Goal: Transaction & Acquisition: Purchase product/service

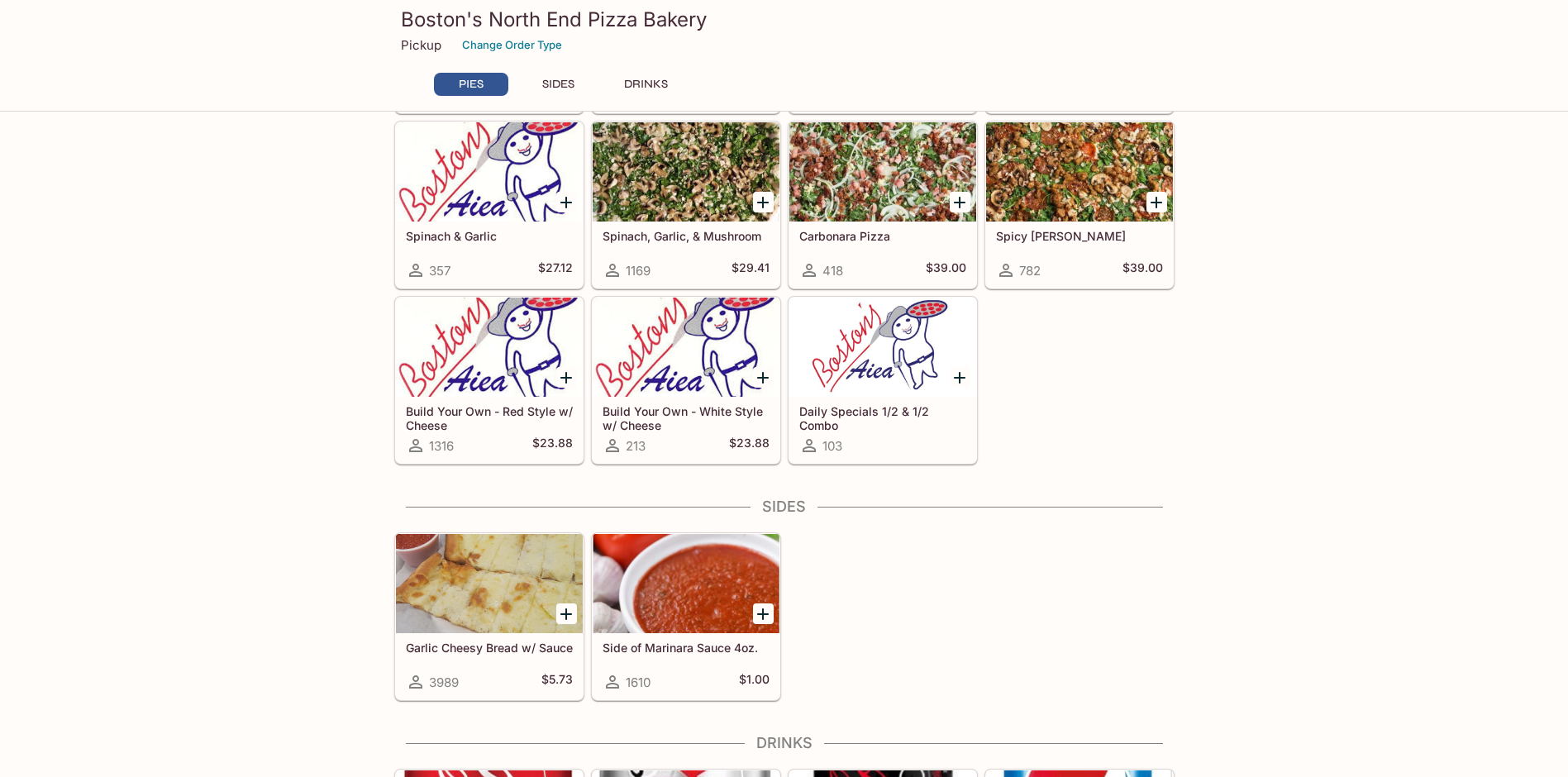
scroll to position [497, 0]
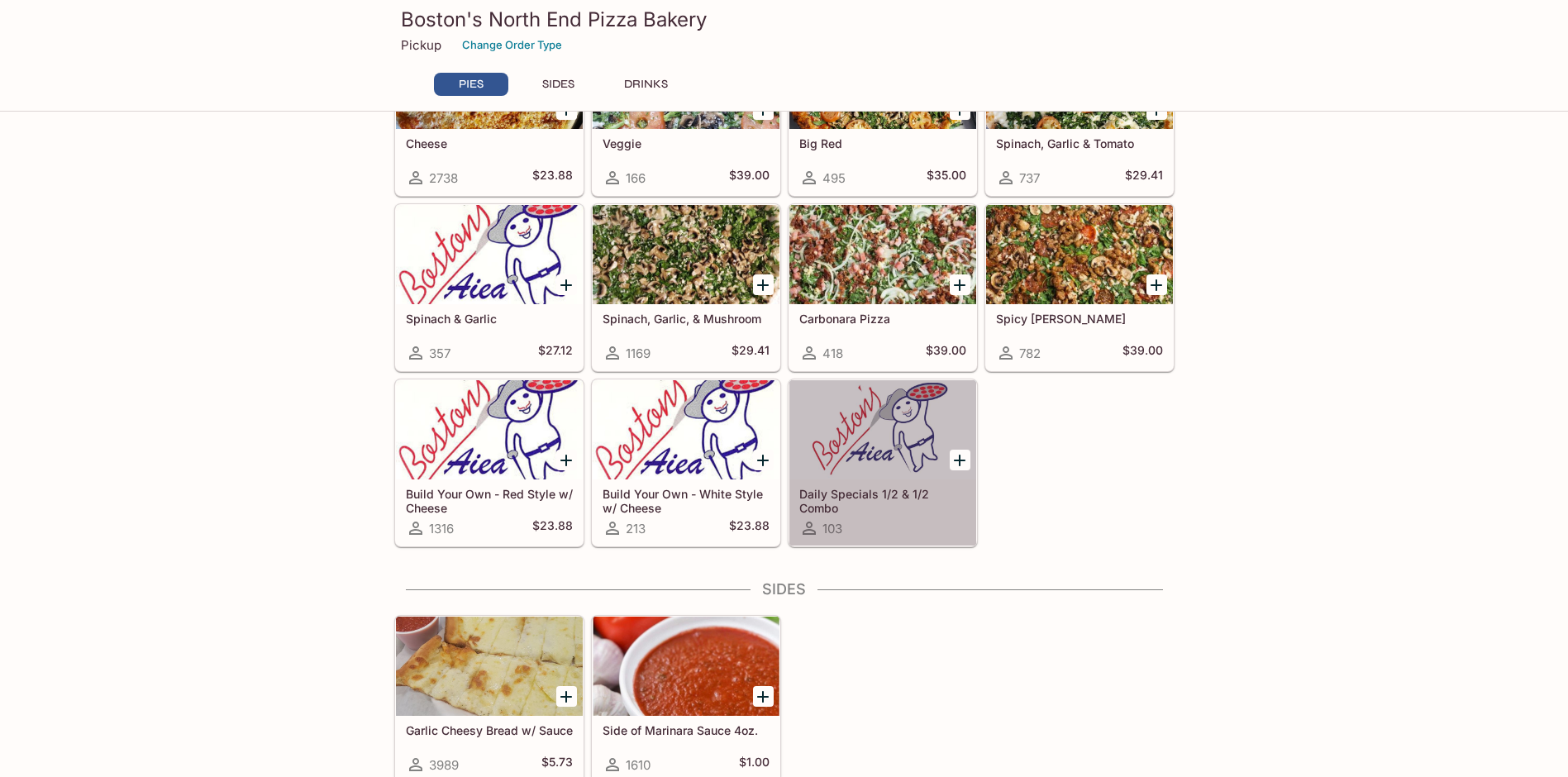
click at [900, 505] on h5 "Daily Specials 1/2 & 1/2 Combo" at bounding box center [882, 501] width 167 height 27
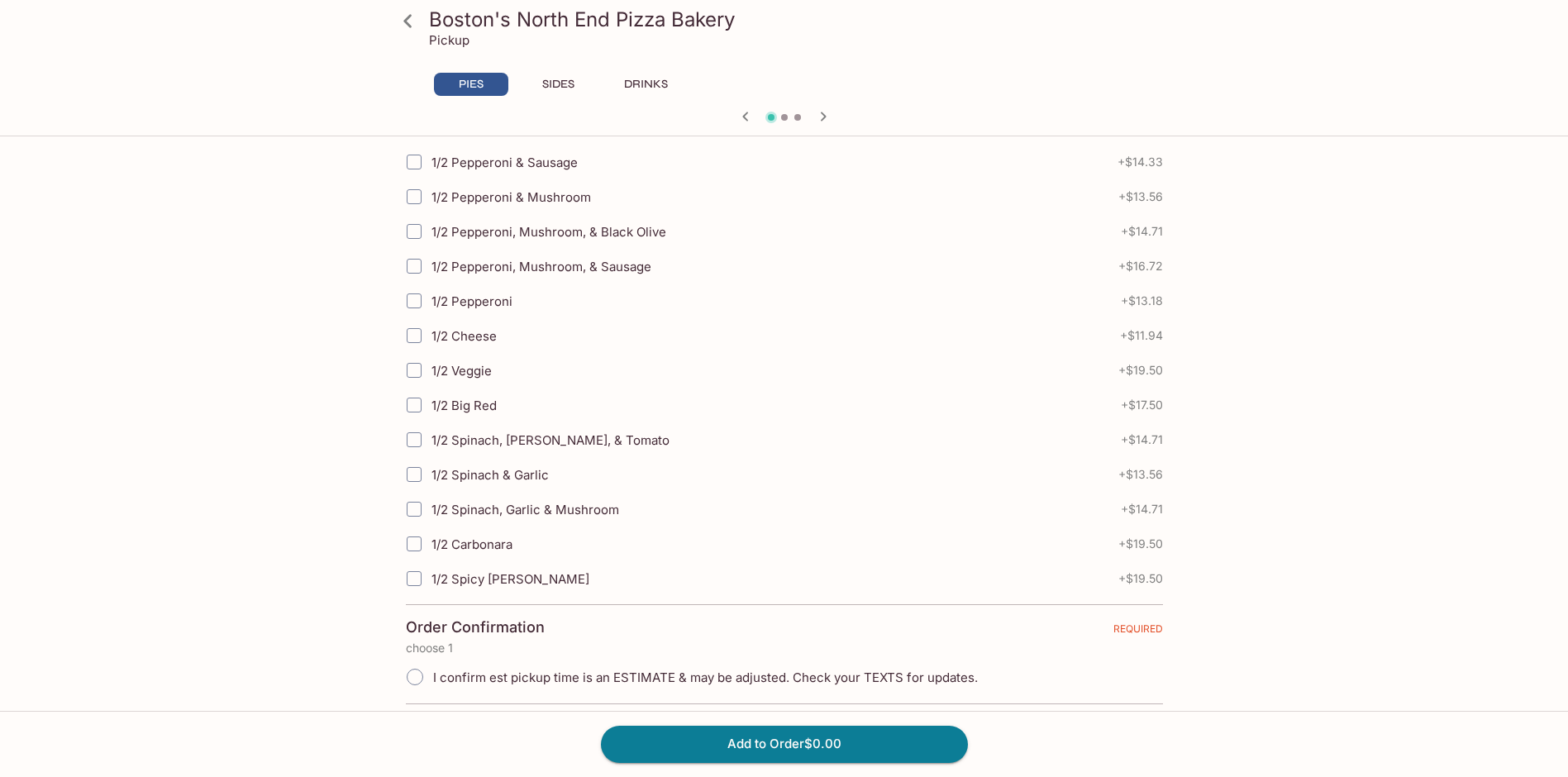
scroll to position [497, 0]
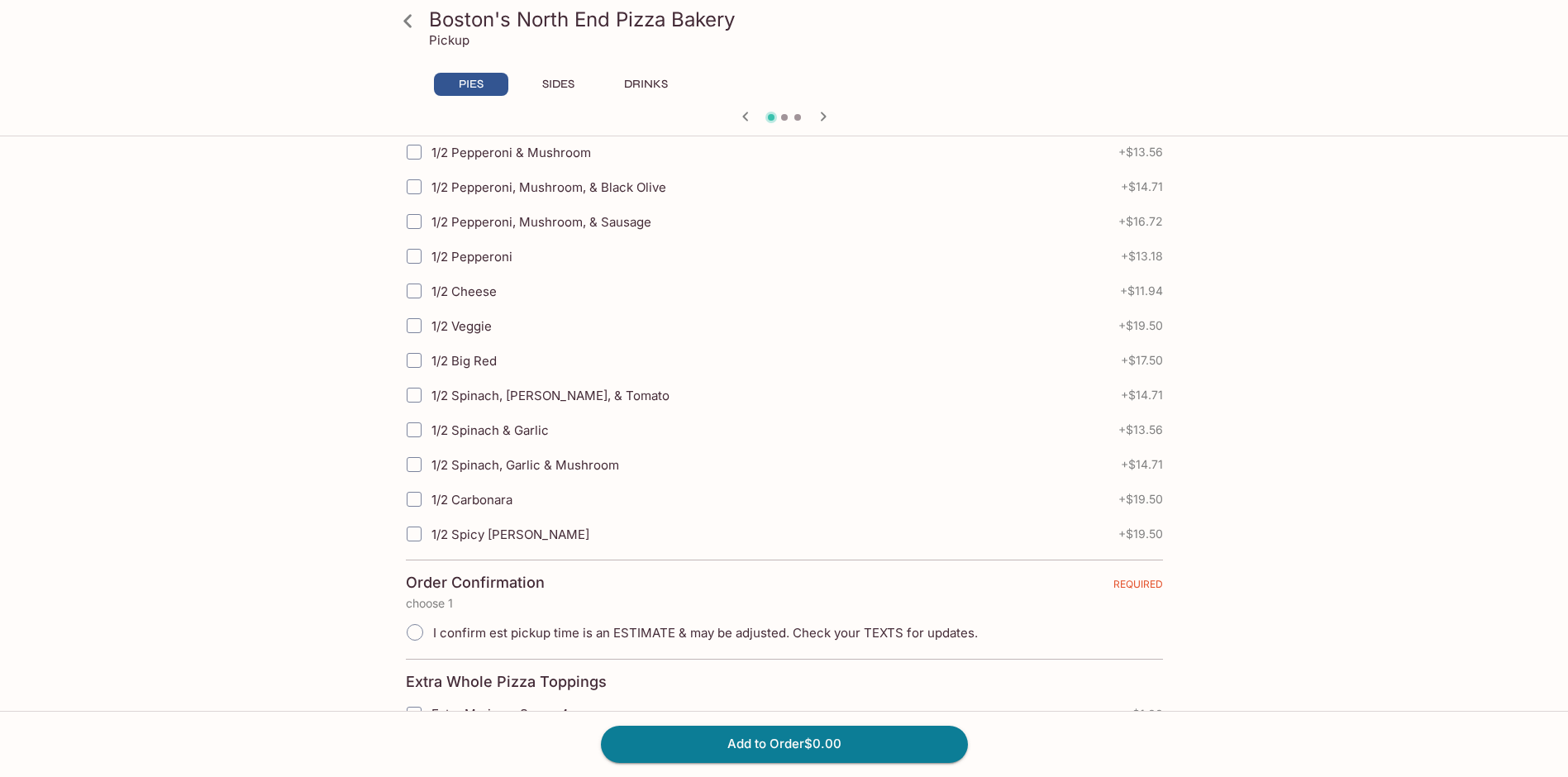
click at [413, 290] on input "1/2 Cheese" at bounding box center [414, 291] width 33 height 33
checkbox input "true"
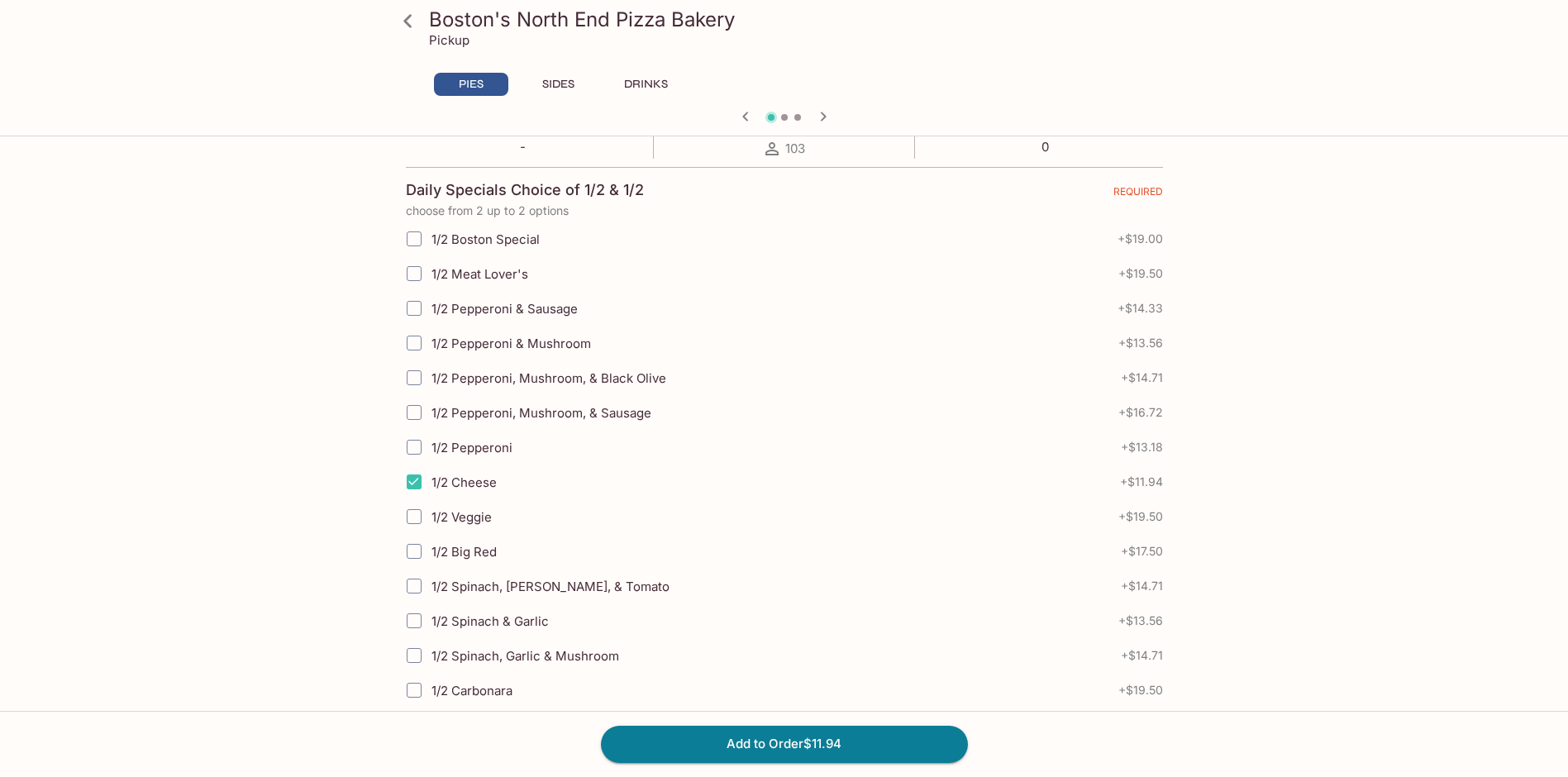
scroll to position [248, 0]
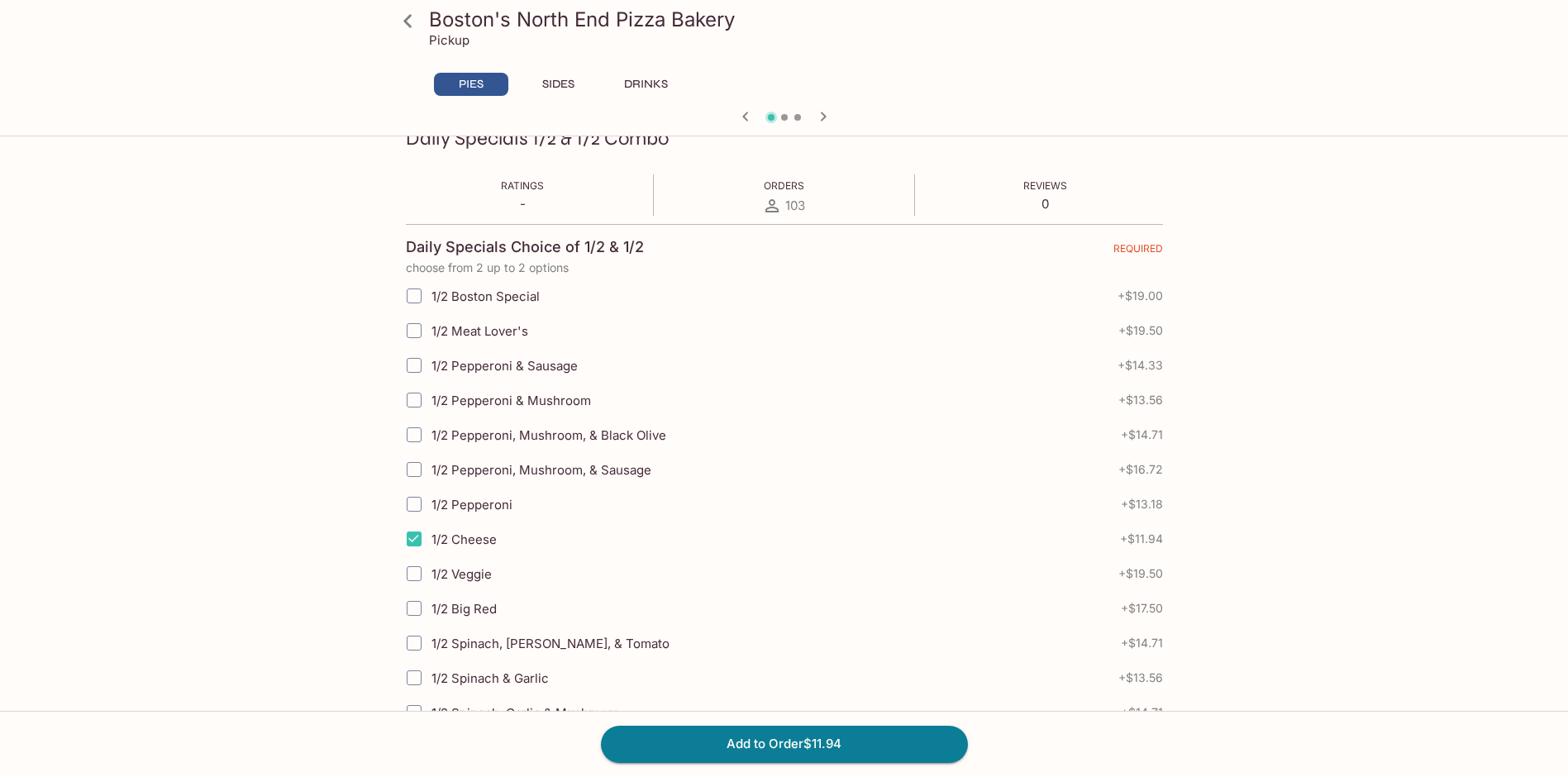
click at [415, 334] on input "1/2 Meat Lover's" at bounding box center [414, 331] width 33 height 33
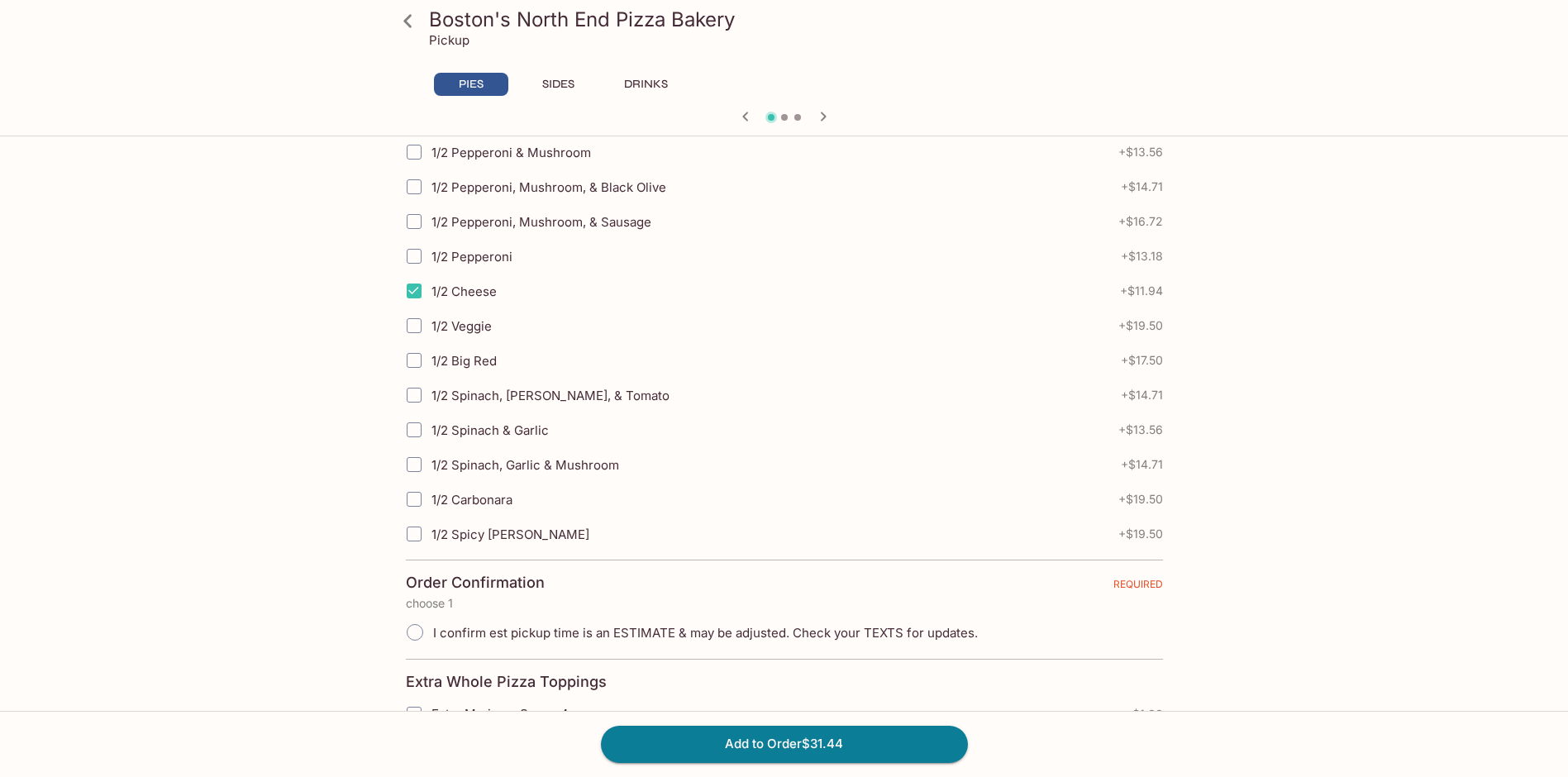
scroll to position [331, 0]
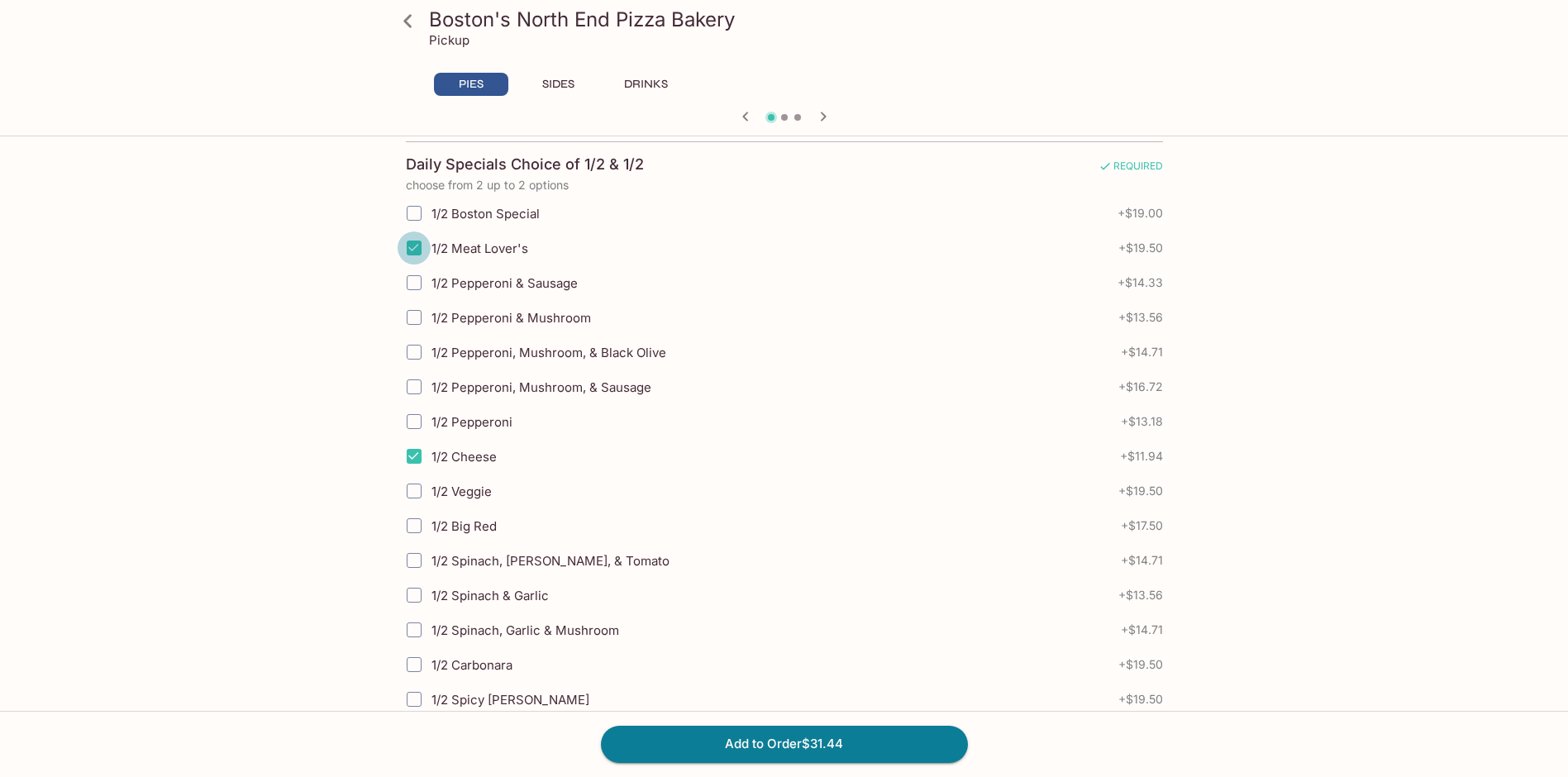
click at [412, 251] on input "1/2 Meat Lover's" at bounding box center [414, 248] width 33 height 33
checkbox input "false"
click at [411, 281] on input "1/2 Pepperoni & Sausage" at bounding box center [414, 283] width 33 height 33
click at [412, 283] on input "1/2 Pepperoni & Sausage" at bounding box center [414, 283] width 33 height 33
checkbox input "false"
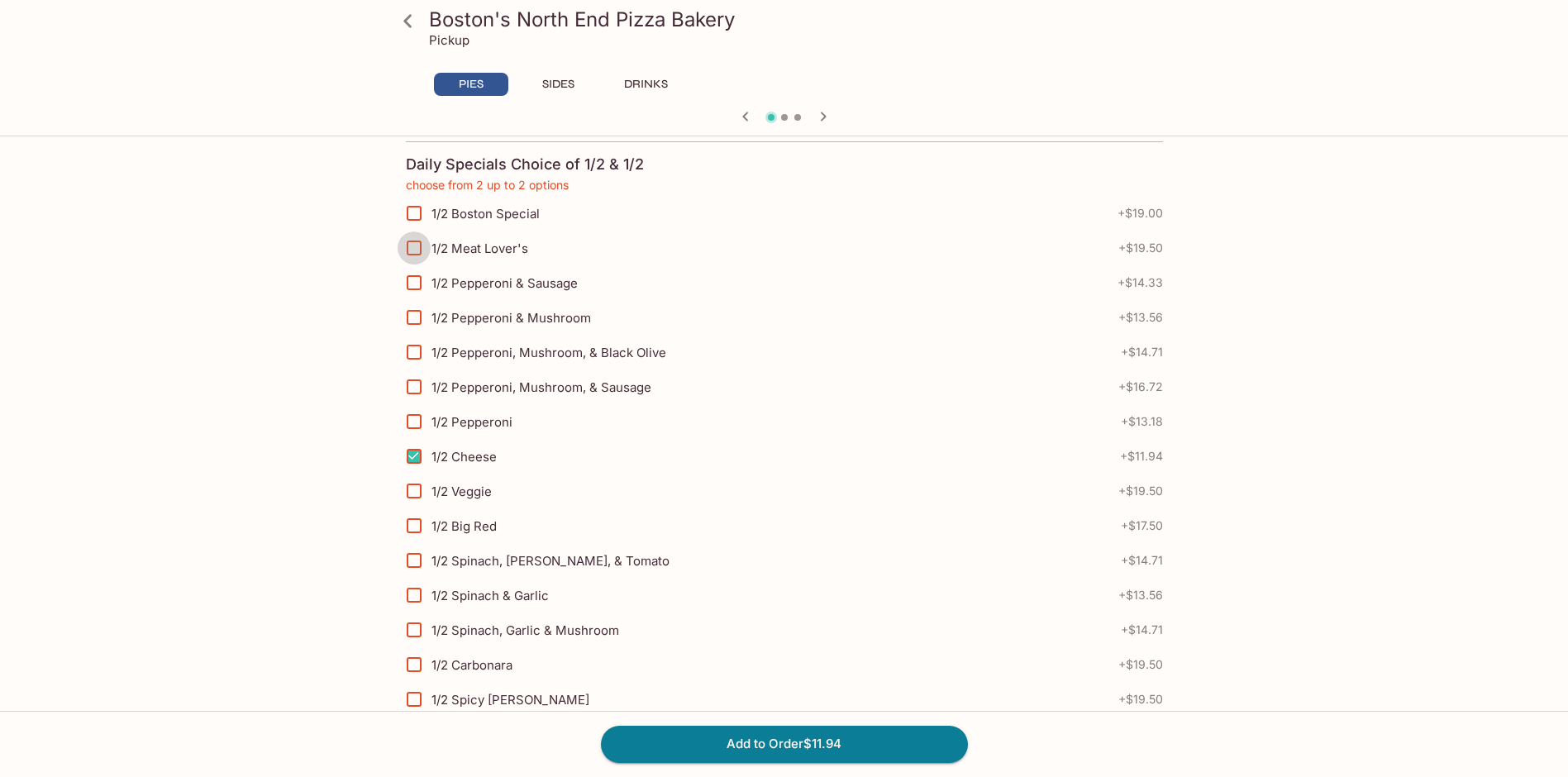
click at [418, 242] on input "1/2 Meat Lover's" at bounding box center [414, 248] width 33 height 33
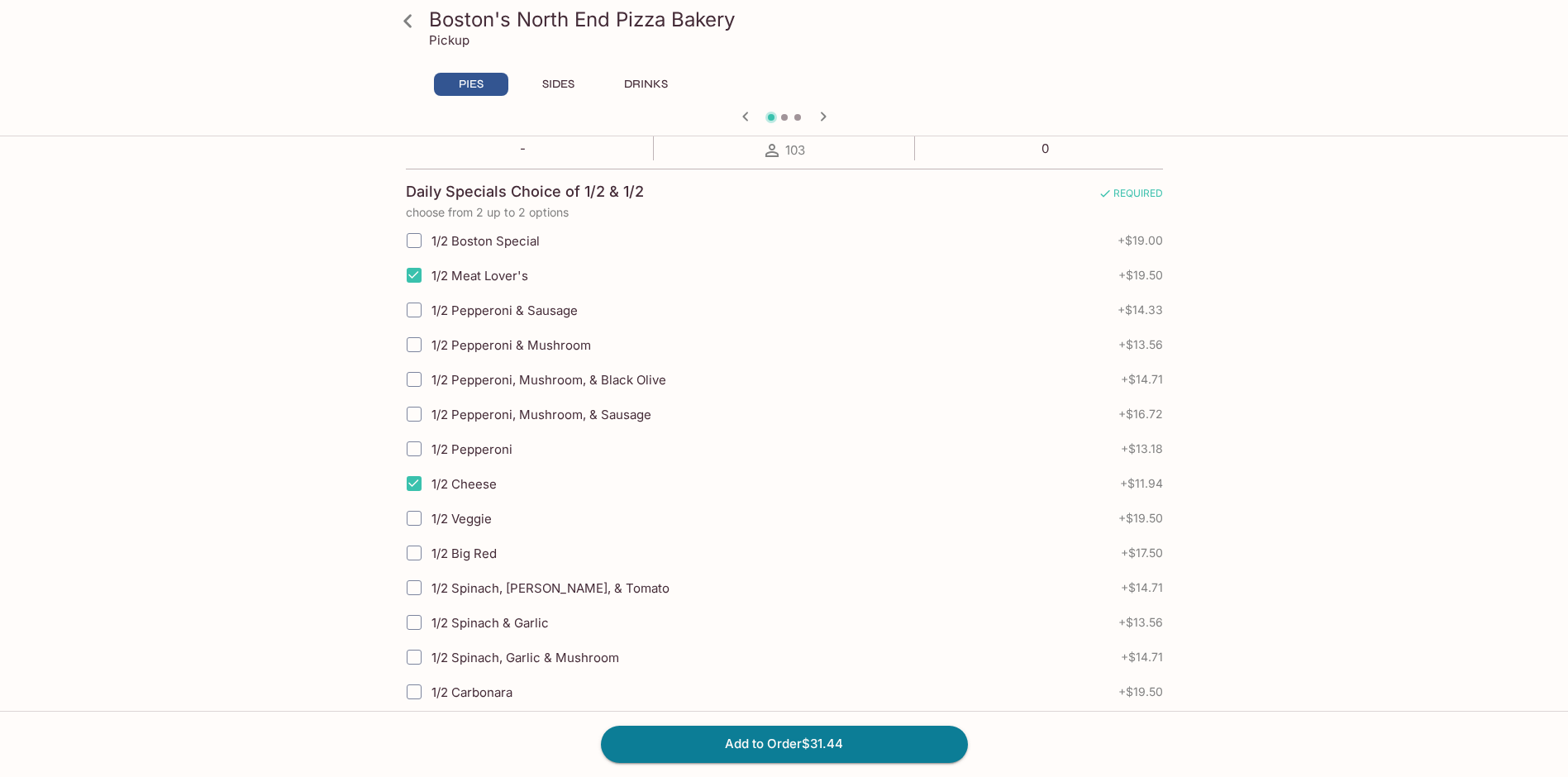
scroll to position [248, 0]
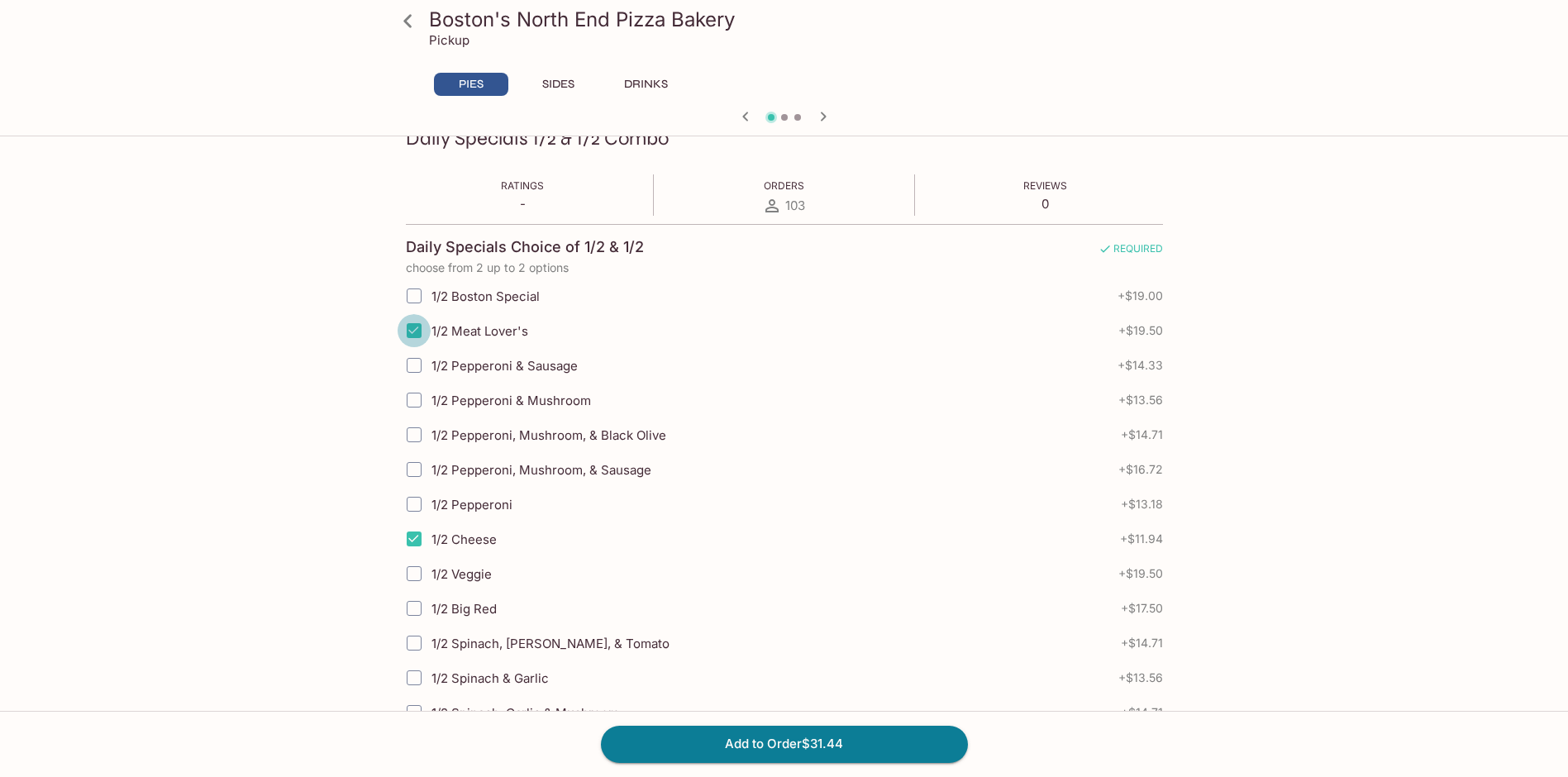
click at [400, 322] on input "1/2 Meat Lover's" at bounding box center [414, 331] width 33 height 33
click at [420, 339] on input "1/2 Meat Lover's" at bounding box center [414, 331] width 33 height 33
click at [412, 332] on input "1/2 Meat Lover's" at bounding box center [414, 331] width 33 height 33
checkbox input "false"
click at [418, 359] on input "1/2 Pepperoni & Sausage" at bounding box center [414, 366] width 33 height 33
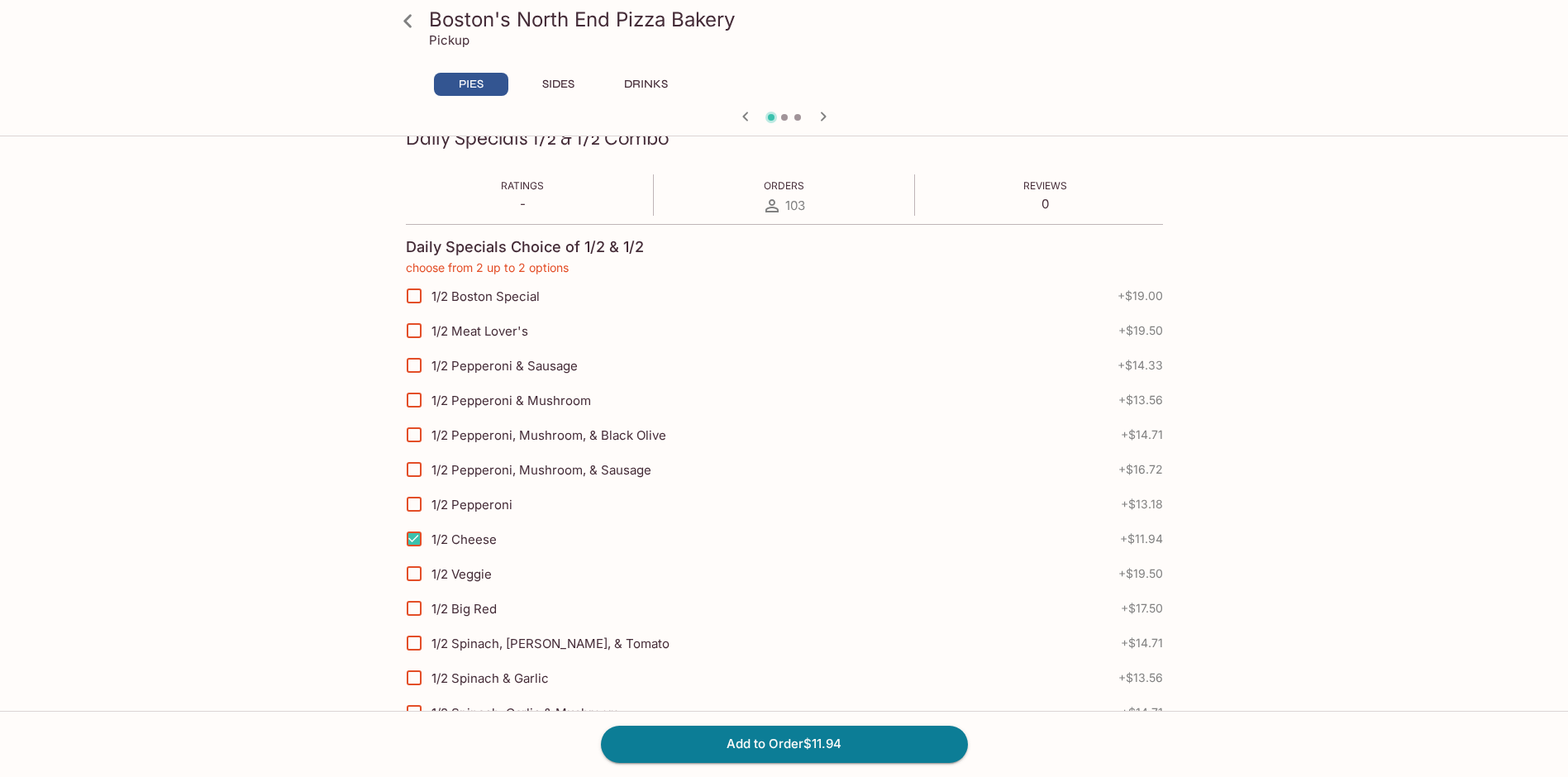
checkbox input "true"
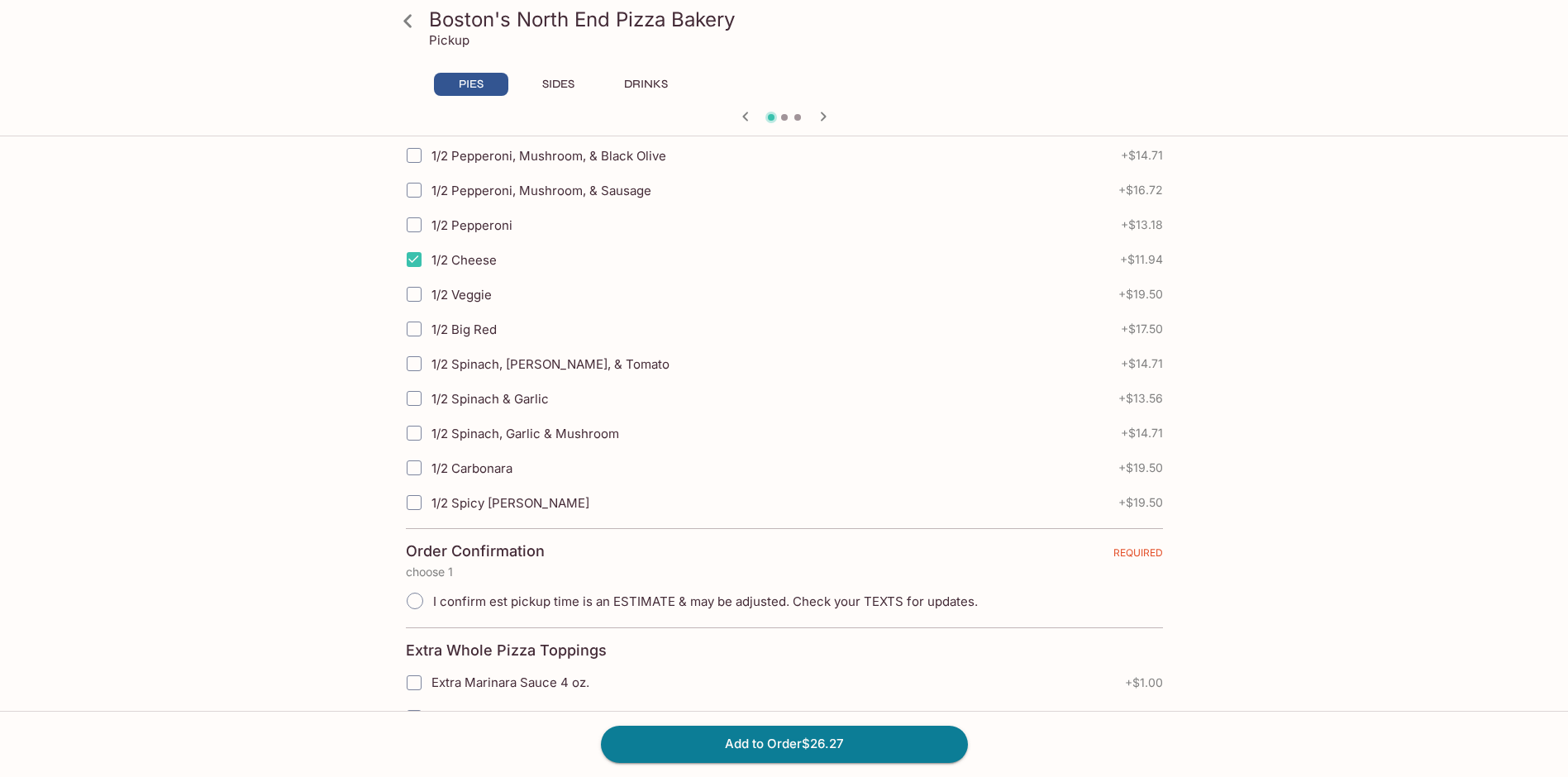
scroll to position [0, 0]
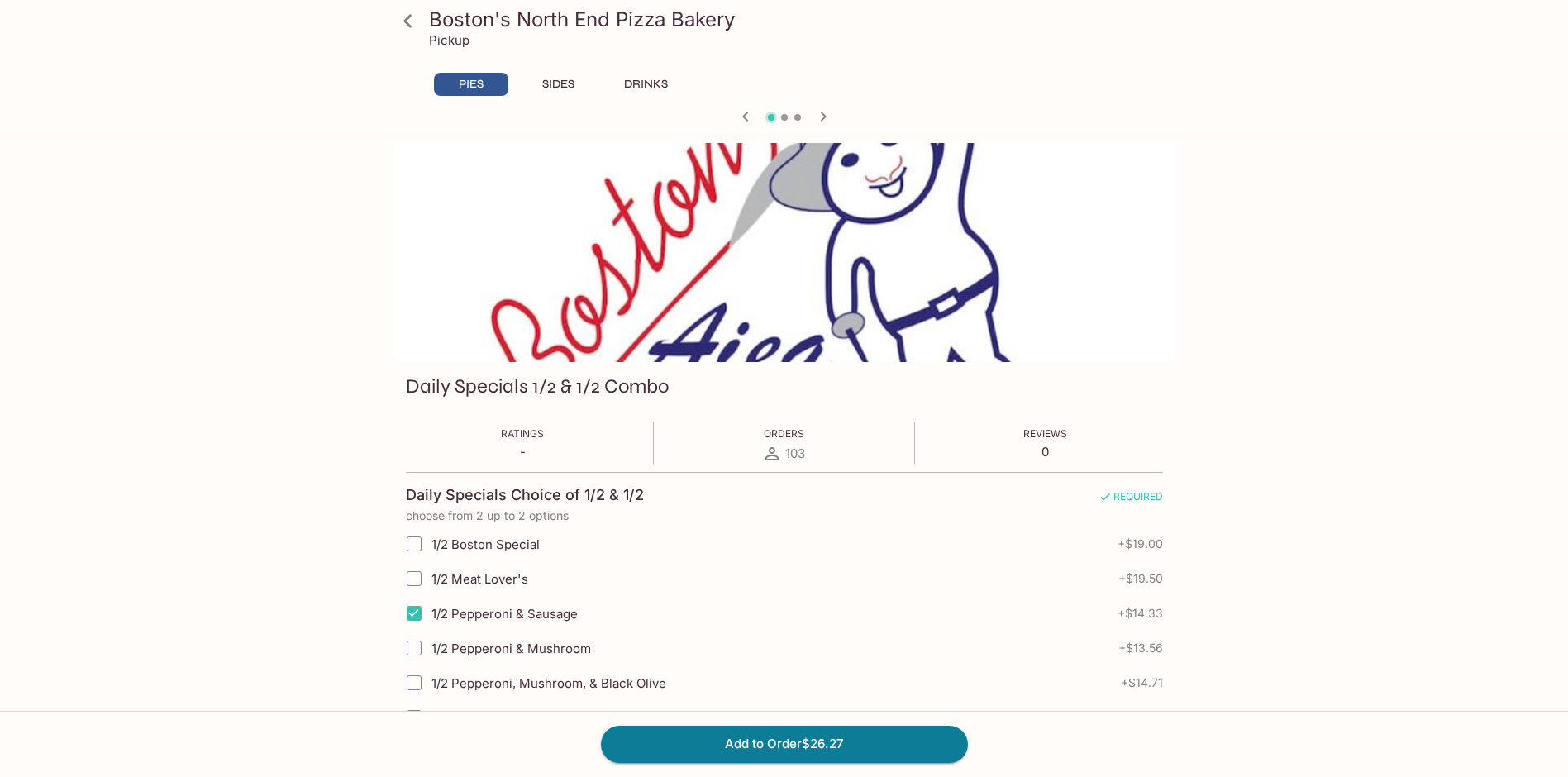
drag, startPoint x: 1573, startPoint y: 561, endPoint x: 1573, endPoint y: 152, distance: 409.0
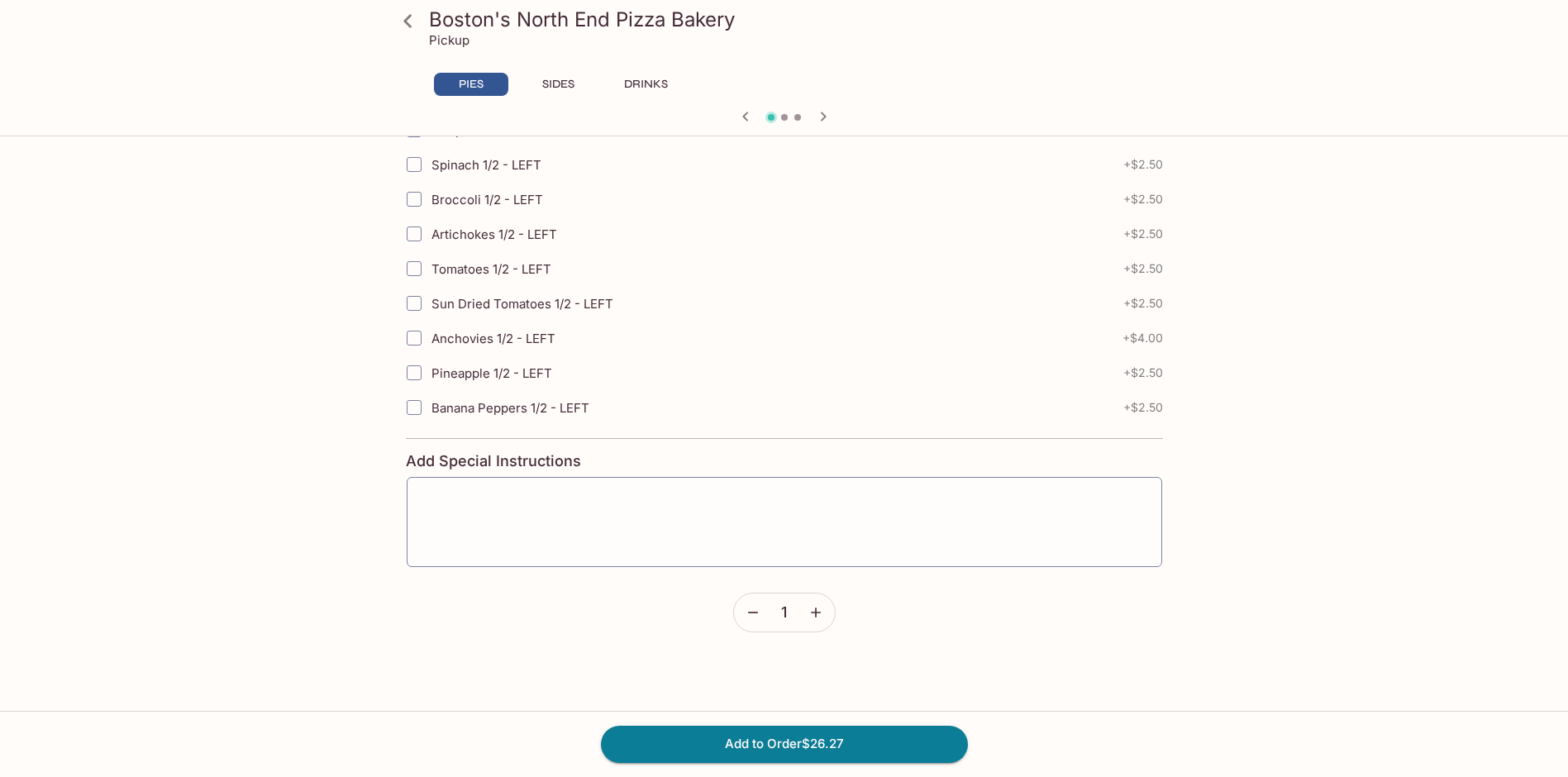
scroll to position [4354, 0]
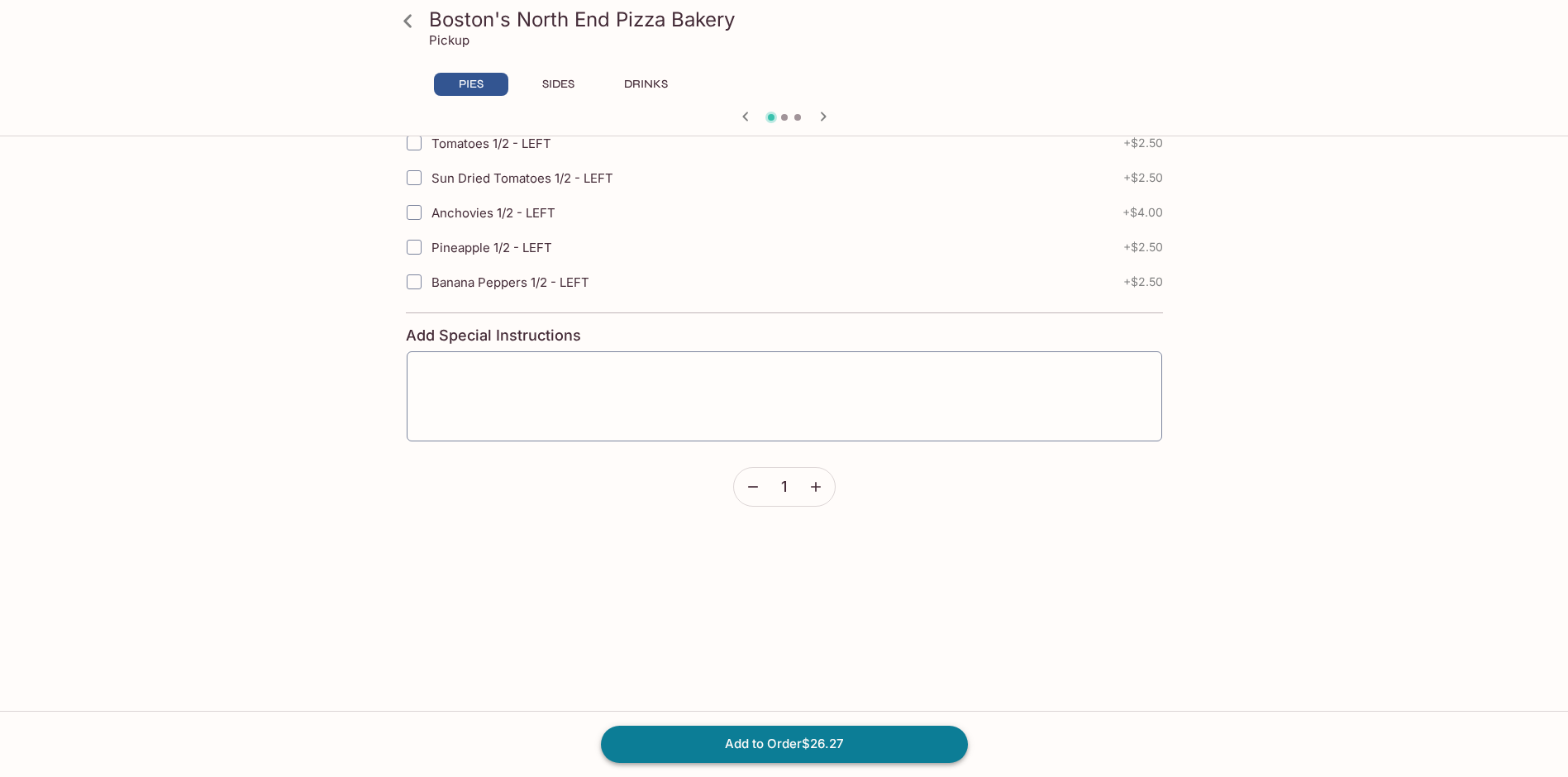
click at [810, 743] on button "Add to Order $26.27" at bounding box center [784, 744] width 368 height 37
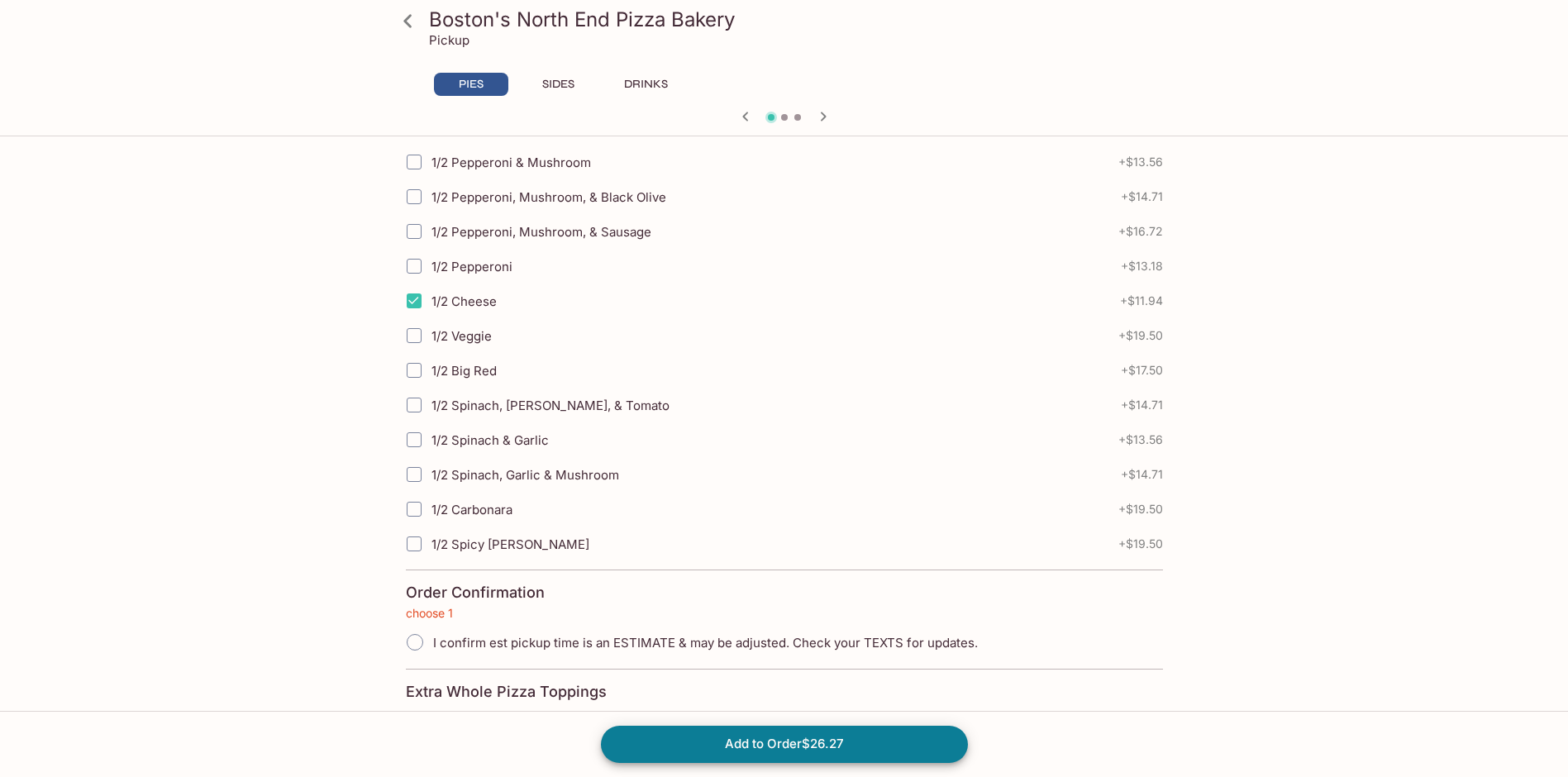
scroll to position [639, 0]
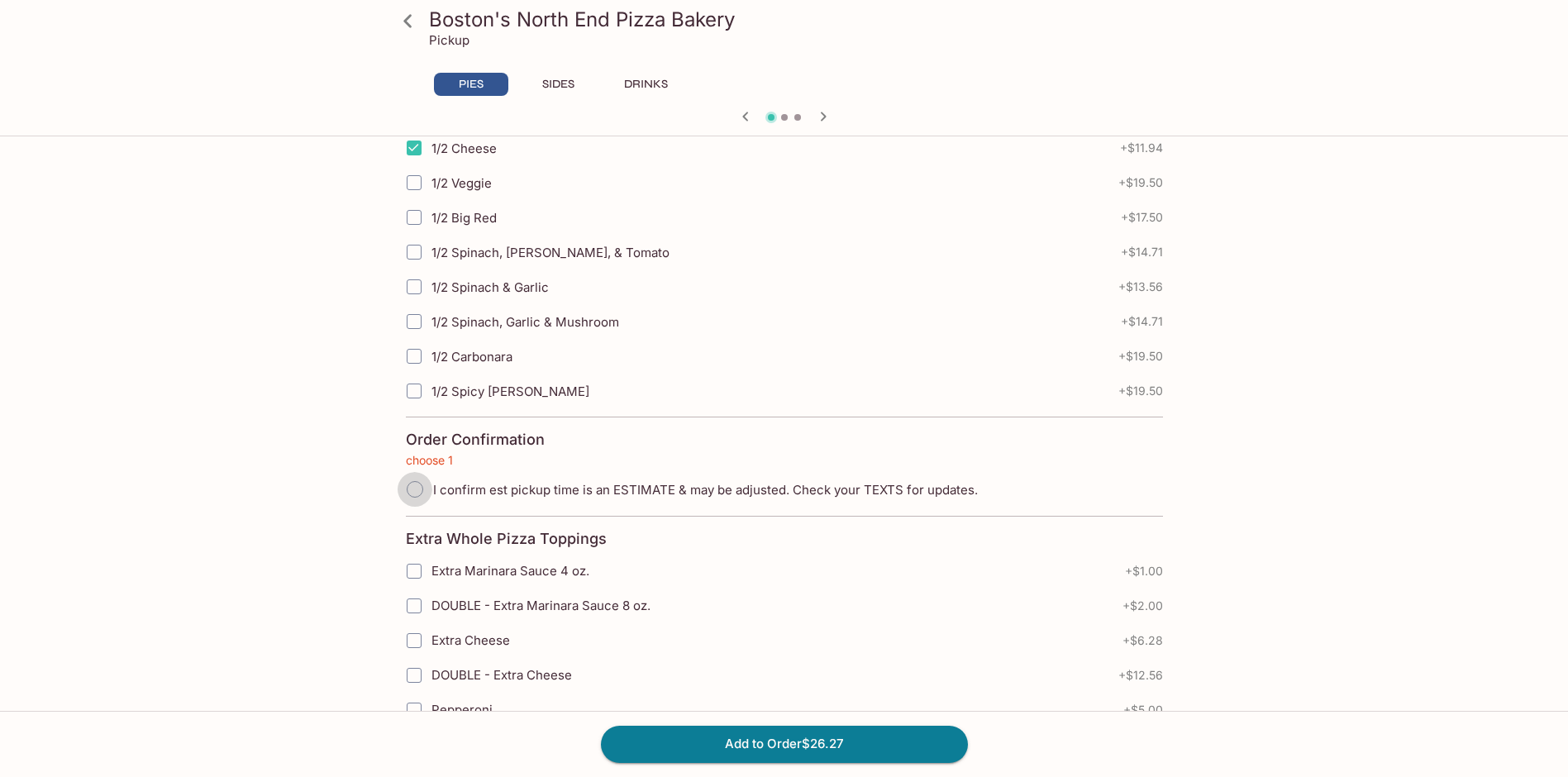
click at [419, 482] on input "I confirm est pickup time is an ESTIMATE & may be adjusted. Check your TEXTS fo…" at bounding box center [415, 490] width 35 height 35
radio input "true"
click at [749, 744] on button "Add to Order $26.27" at bounding box center [784, 744] width 368 height 37
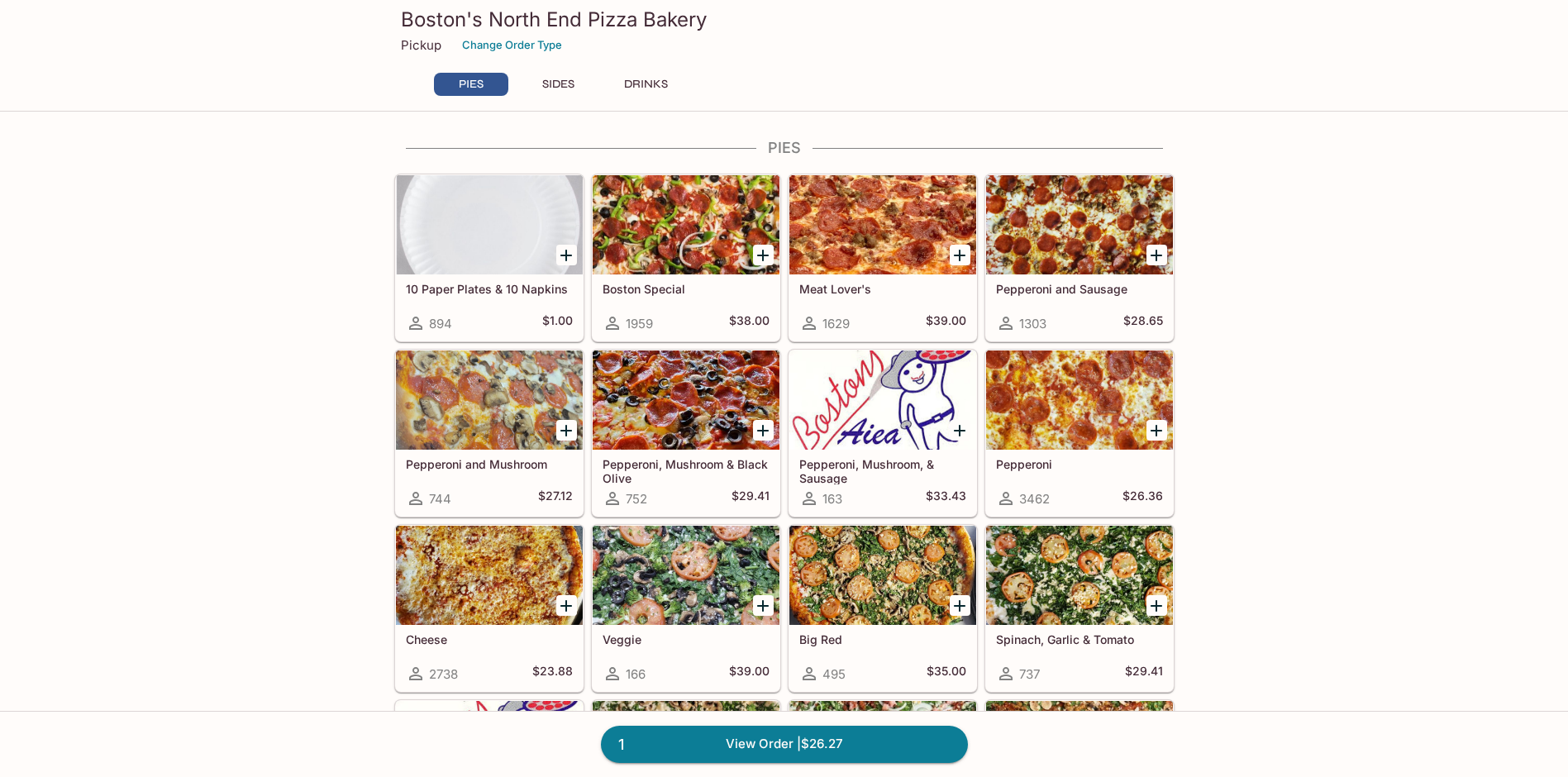
click at [562, 252] on icon "Add 10 Paper Plates & 10 Napkins" at bounding box center [566, 255] width 19 height 19
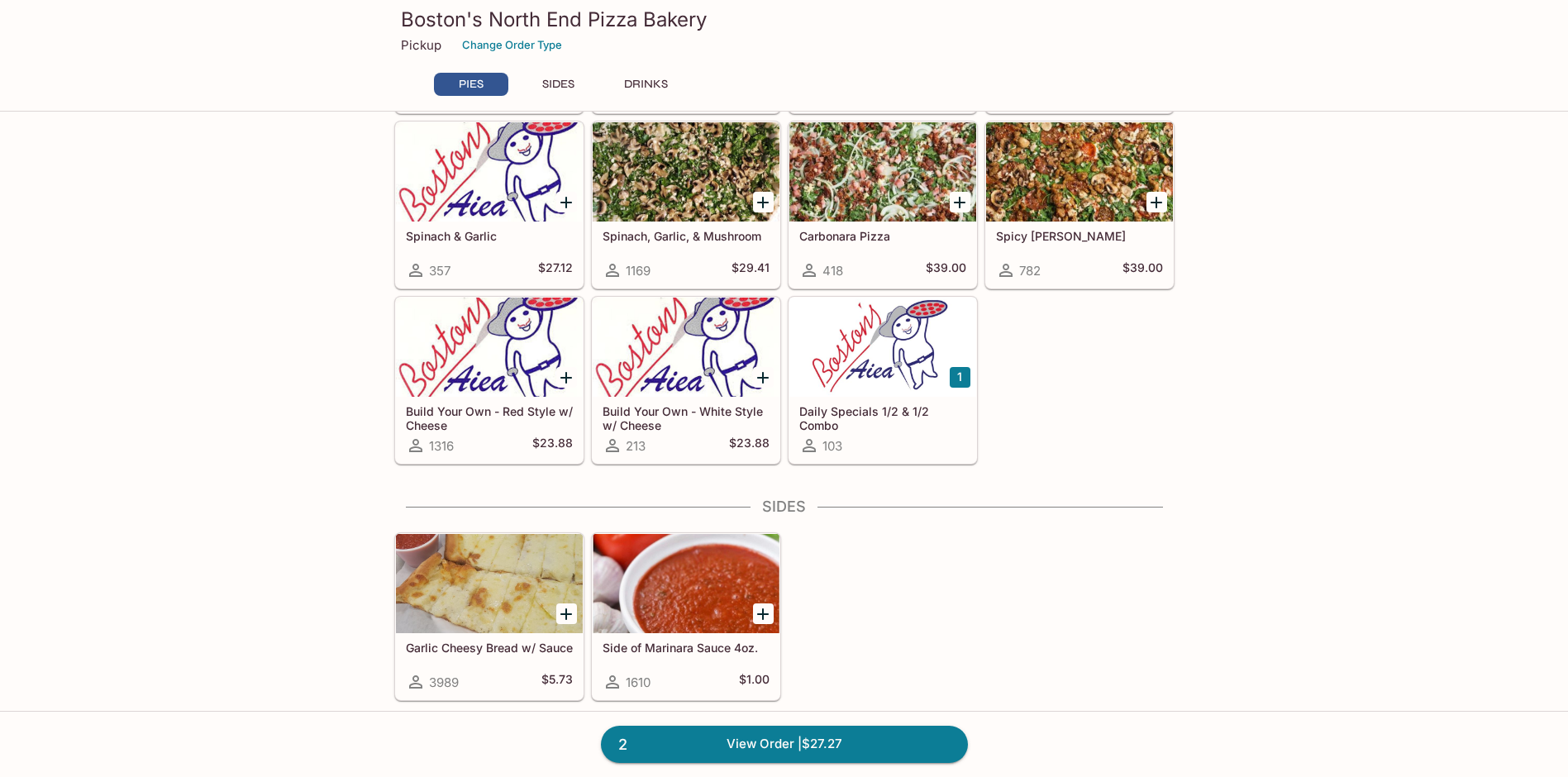
scroll to position [744, 0]
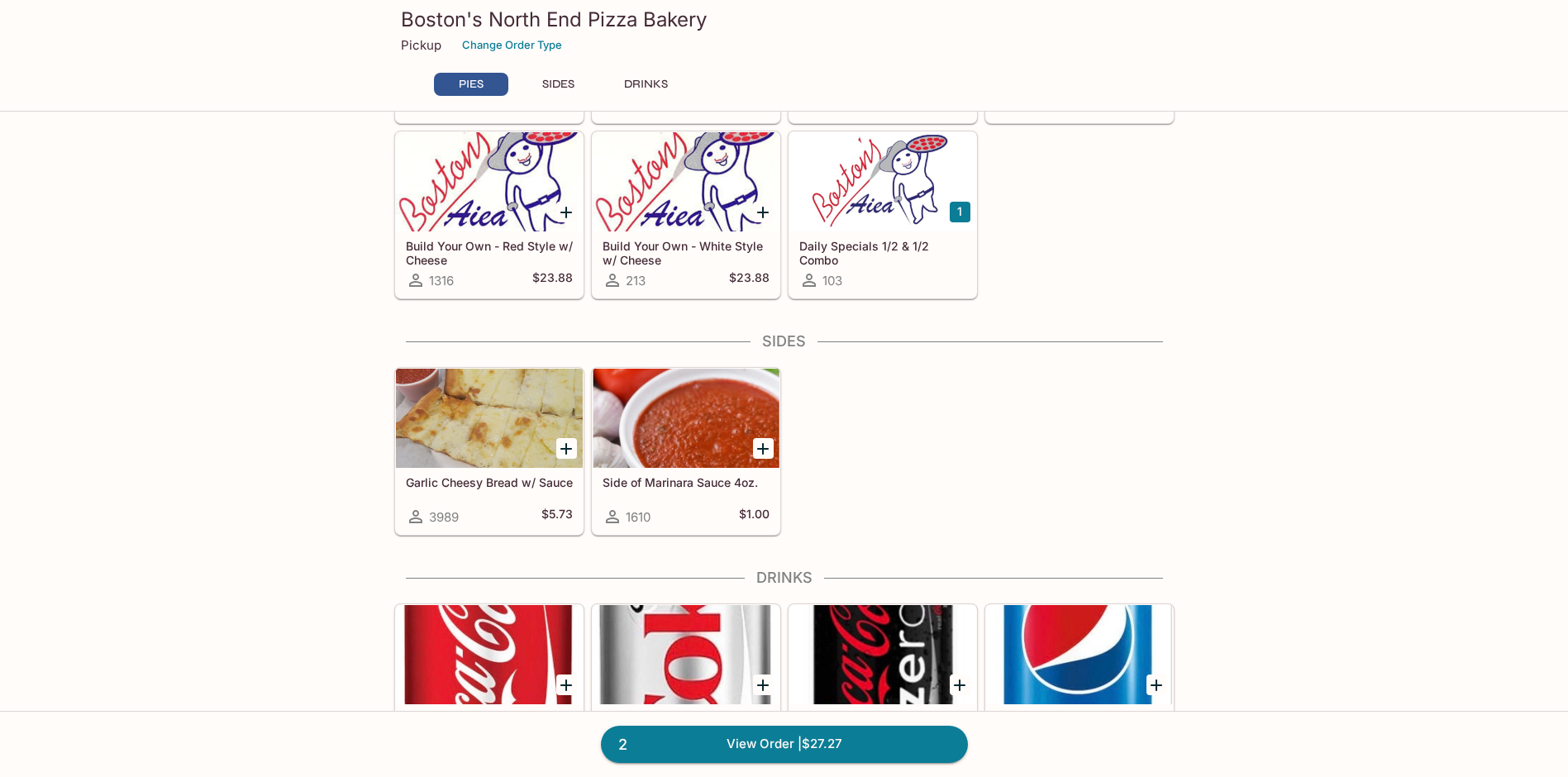
click at [565, 448] on icon "Add Garlic Cheesy Bread w/ Sauce" at bounding box center [566, 449] width 12 height 12
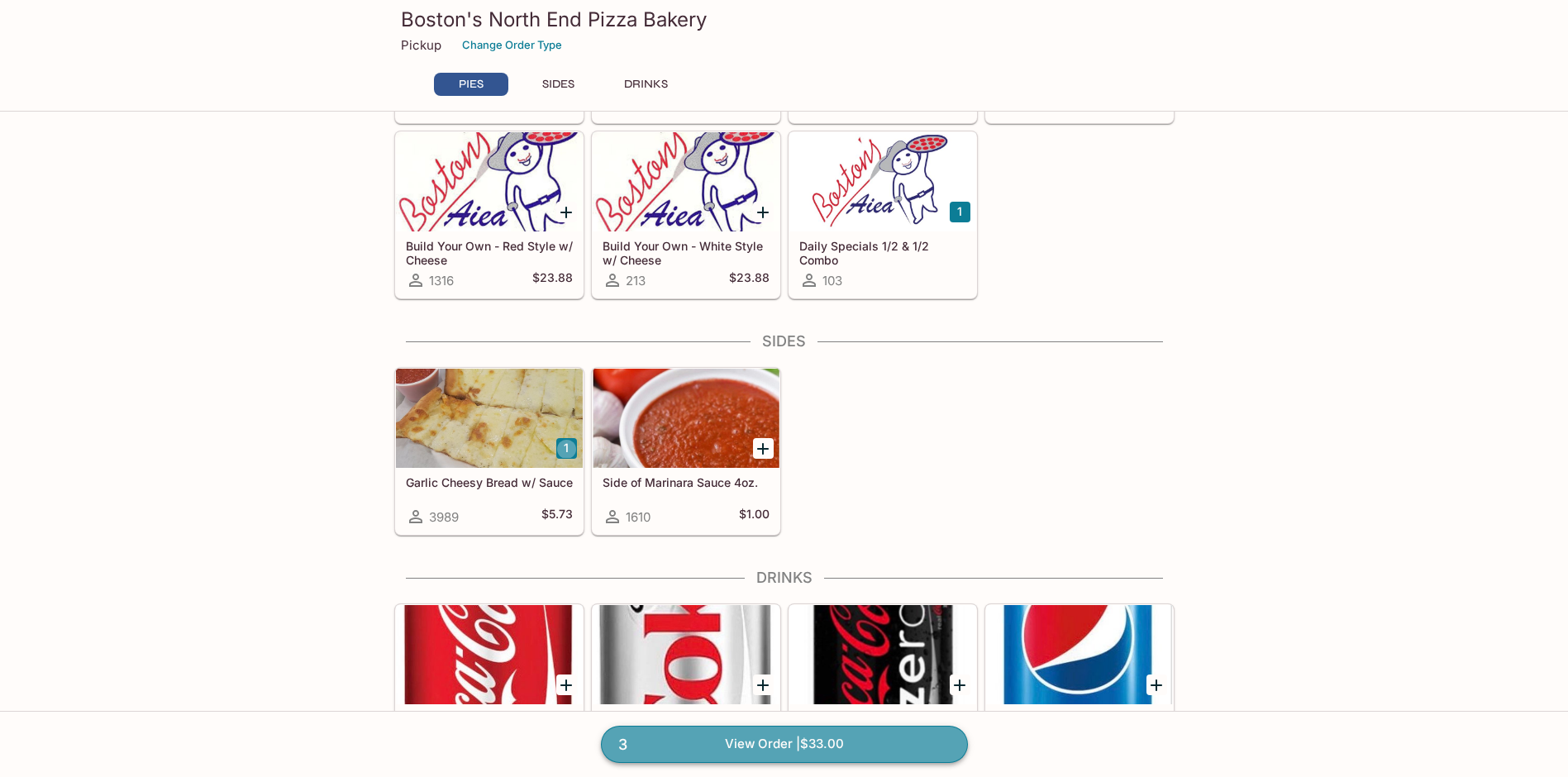
click at [868, 744] on link "3 View Order | $33.00" at bounding box center [784, 744] width 368 height 37
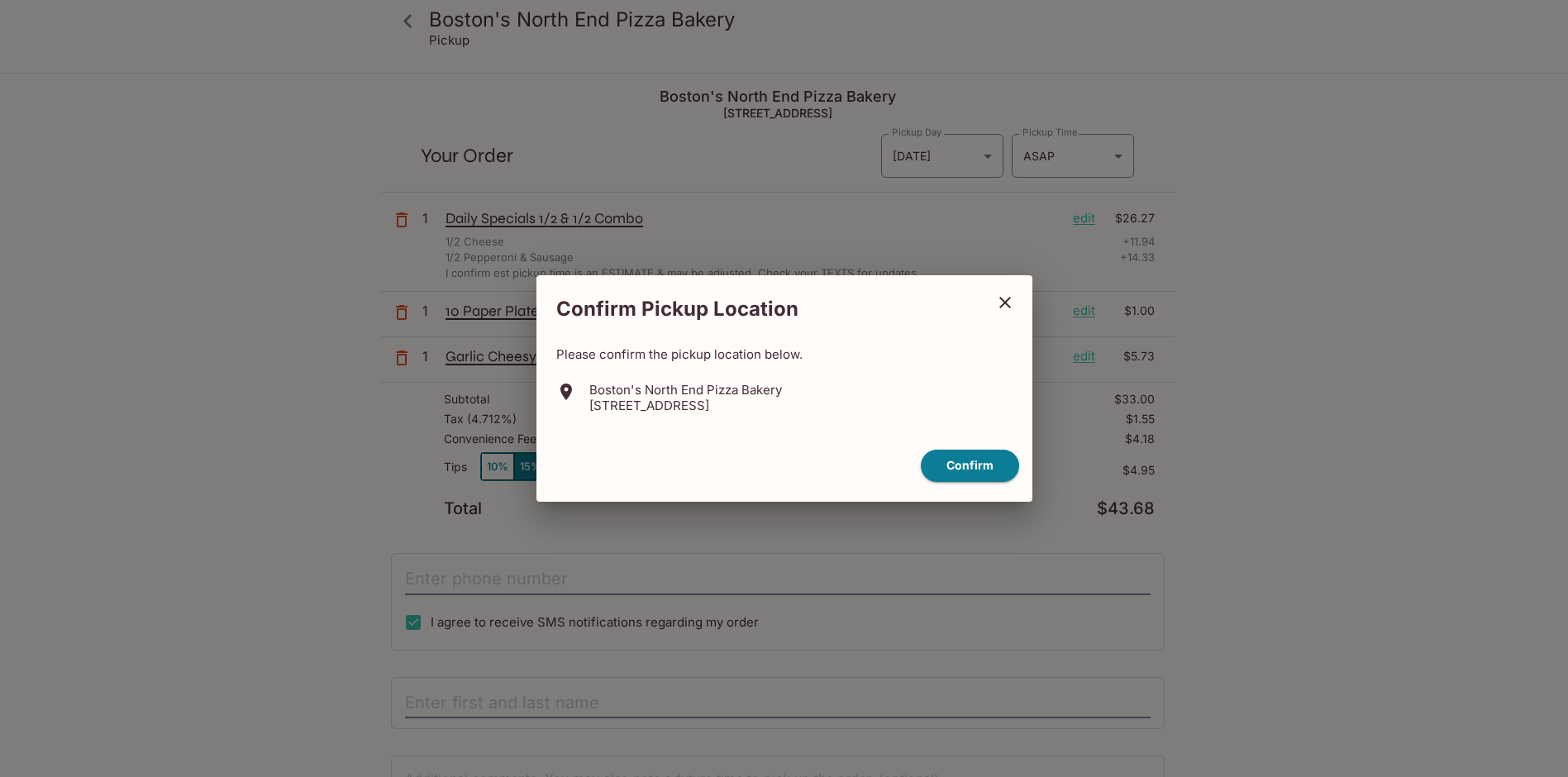
scroll to position [75, 0]
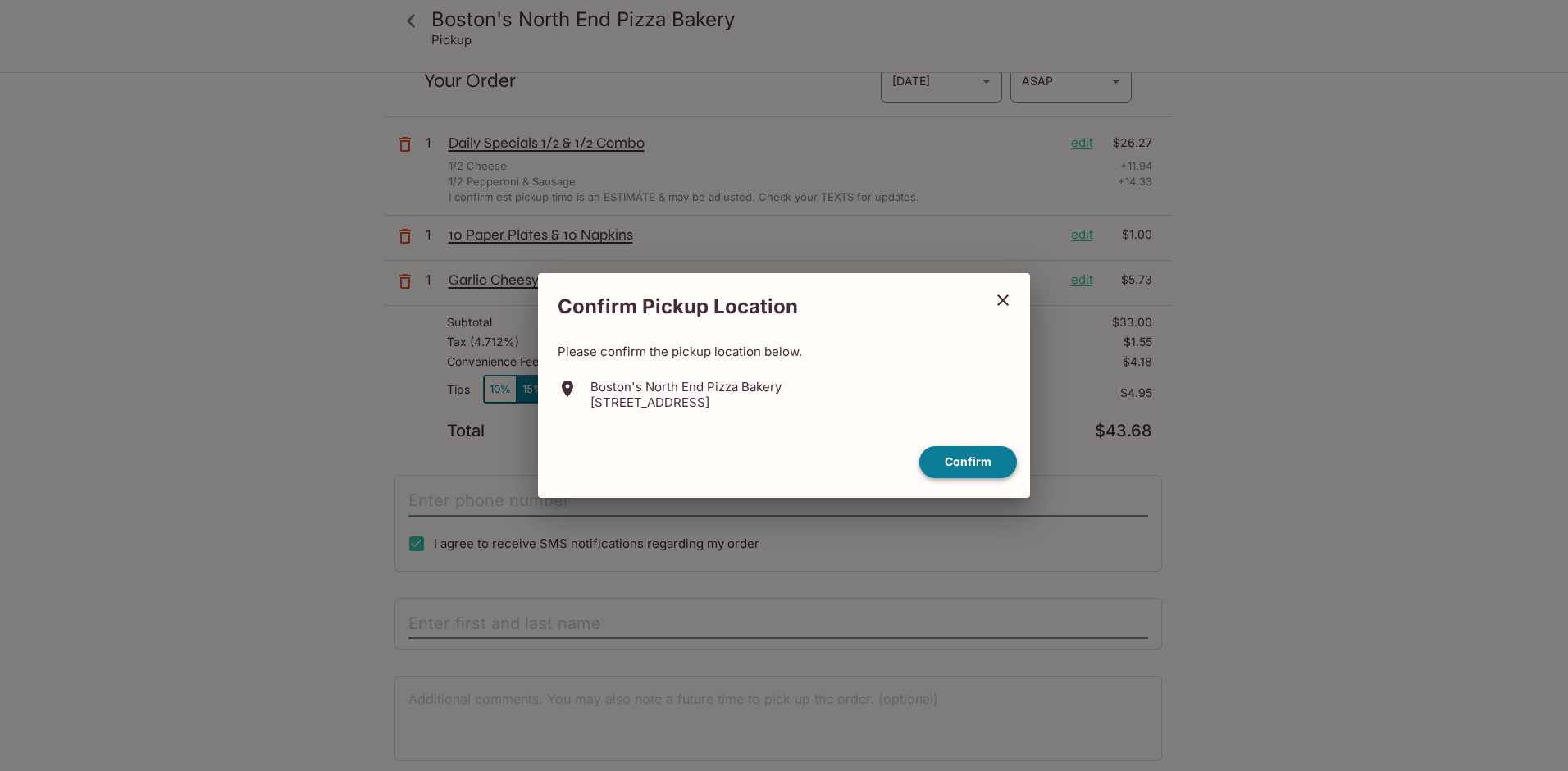
click at [950, 465] on button "Confirm" at bounding box center [968, 462] width 97 height 32
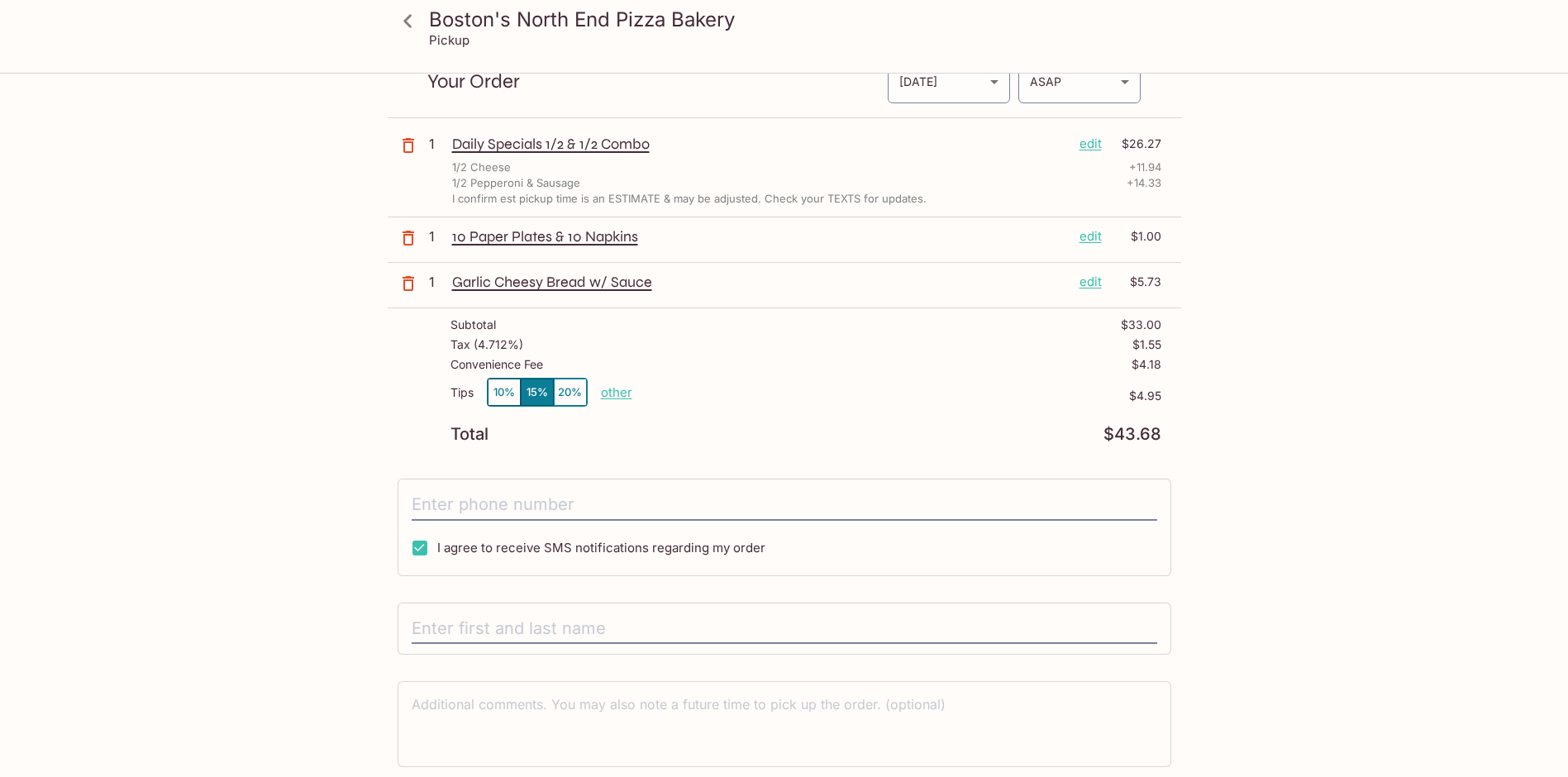
drag, startPoint x: 1174, startPoint y: 424, endPoint x: 1076, endPoint y: 429, distance: 98.1
click at [1076, 429] on div "Subtotal $33.00 Tax ( 4.712% ) $1.55 Convenience Fee $4.18 Tips 10% 15% 20% oth…" at bounding box center [784, 380] width 793 height 144
click at [1076, 429] on div "Total $43.68" at bounding box center [806, 435] width 711 height 16
drag, startPoint x: 1106, startPoint y: 430, endPoint x: 1176, endPoint y: 427, distance: 70.1
click at [1176, 427] on div "Subtotal $33.00 Tax ( 4.712% ) $1.55 Convenience Fee $4.18 Tips 10% 15% 20% oth…" at bounding box center [784, 380] width 793 height 144
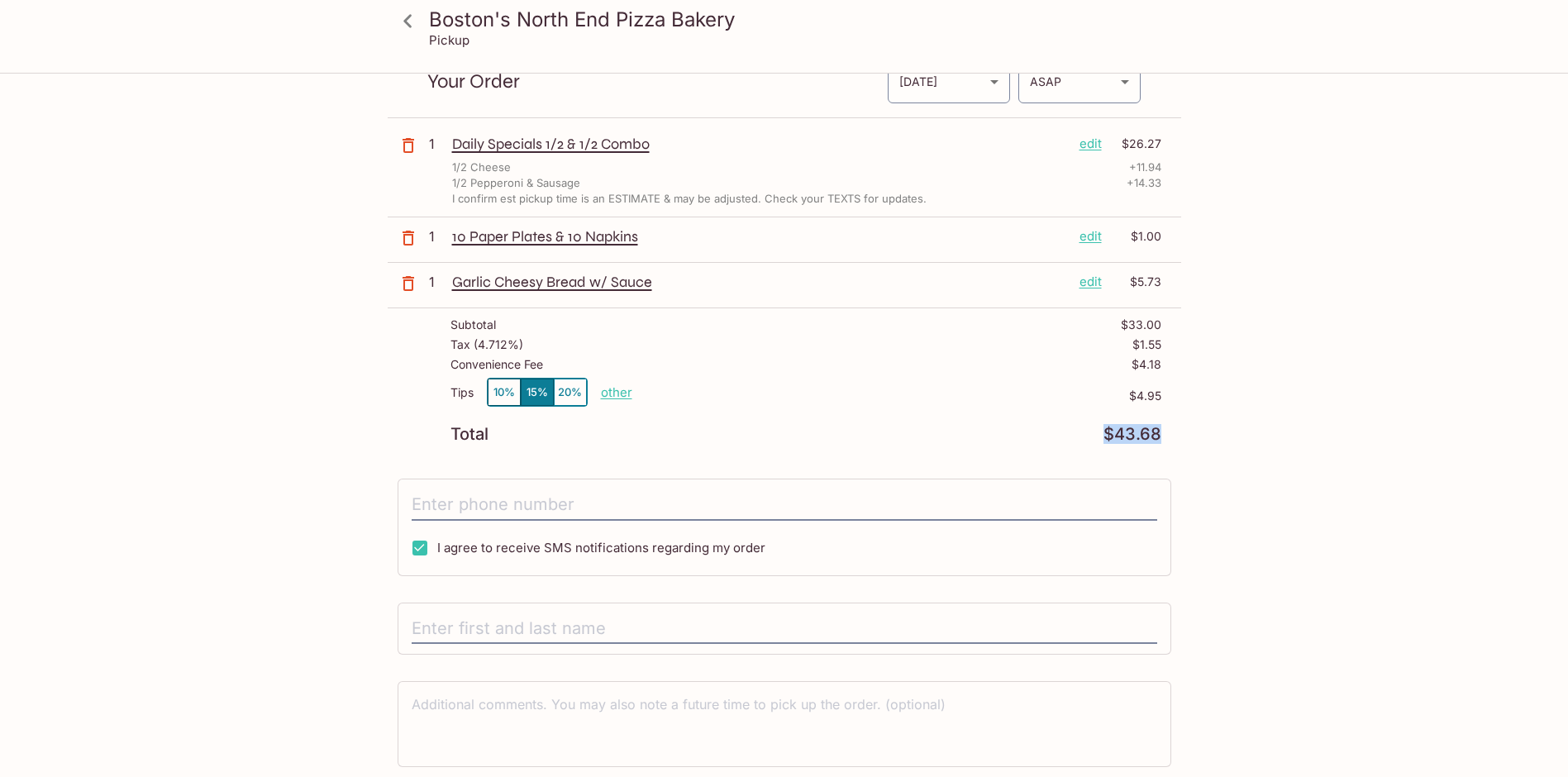
click at [612, 393] on p "other" at bounding box center [617, 392] width 31 height 16
click at [609, 381] on div "Tips 10% 15% 20% other" at bounding box center [542, 396] width 182 height 36
click at [606, 391] on p "other" at bounding box center [617, 392] width 31 height 16
drag, startPoint x: 709, startPoint y: 394, endPoint x: 741, endPoint y: 391, distance: 32.1
click at [741, 391] on div "4.95" at bounding box center [713, 392] width 66 height 27
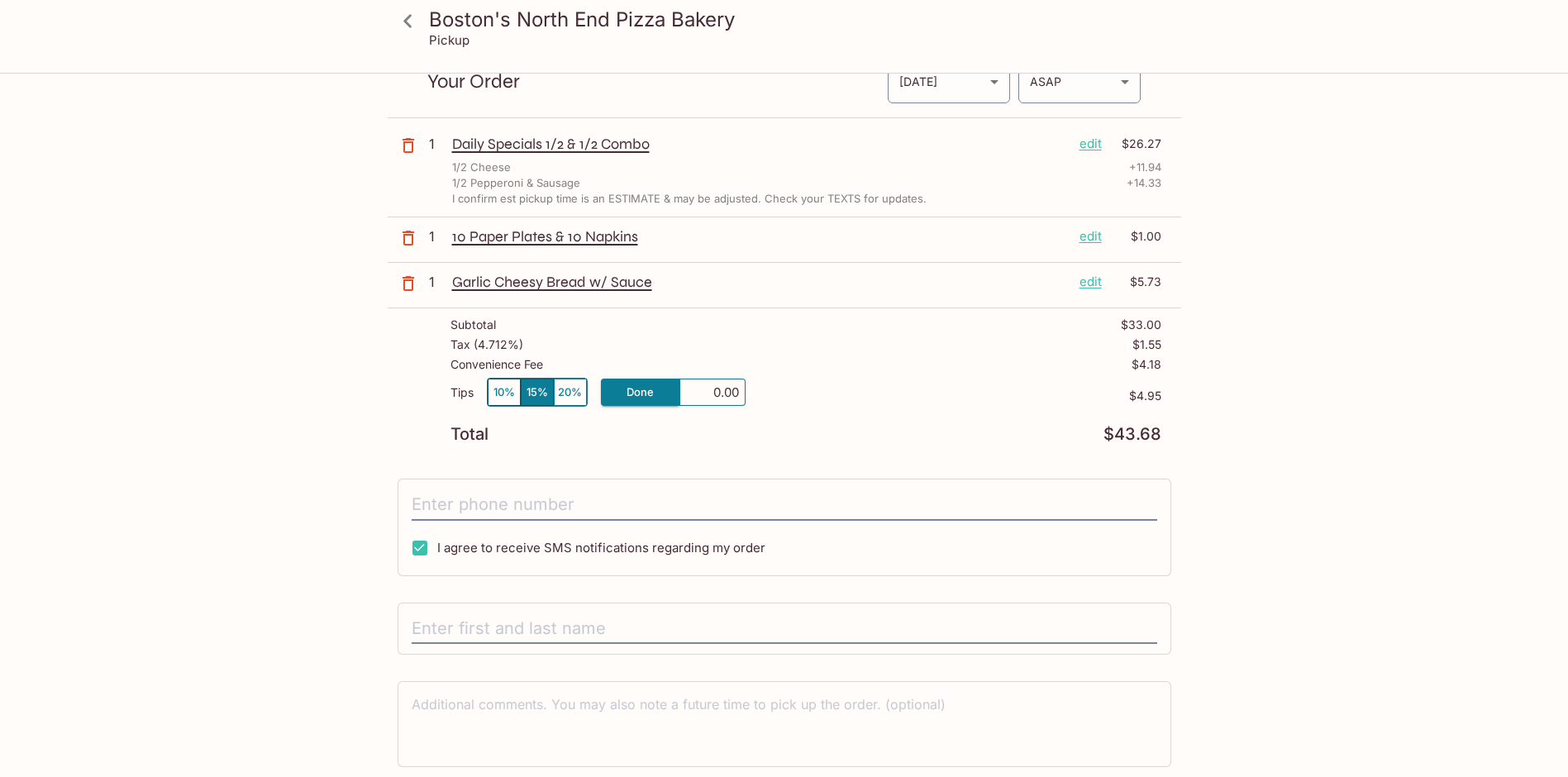
type input "0.00"
click at [848, 358] on div "Convenience Fee $4.18" at bounding box center [806, 368] width 711 height 19
click at [1372, 304] on div "Boston's North End Pizza Bakery Pickup Boston's North End Pizza Bakery [STREET_…" at bounding box center [784, 388] width 1568 height 777
drag, startPoint x: 1160, startPoint y: 292, endPoint x: 1090, endPoint y: 289, distance: 70.1
click at [1090, 289] on div "Garlic Cheesy Bread w/ Sauce edit $5.73" at bounding box center [806, 285] width 709 height 25
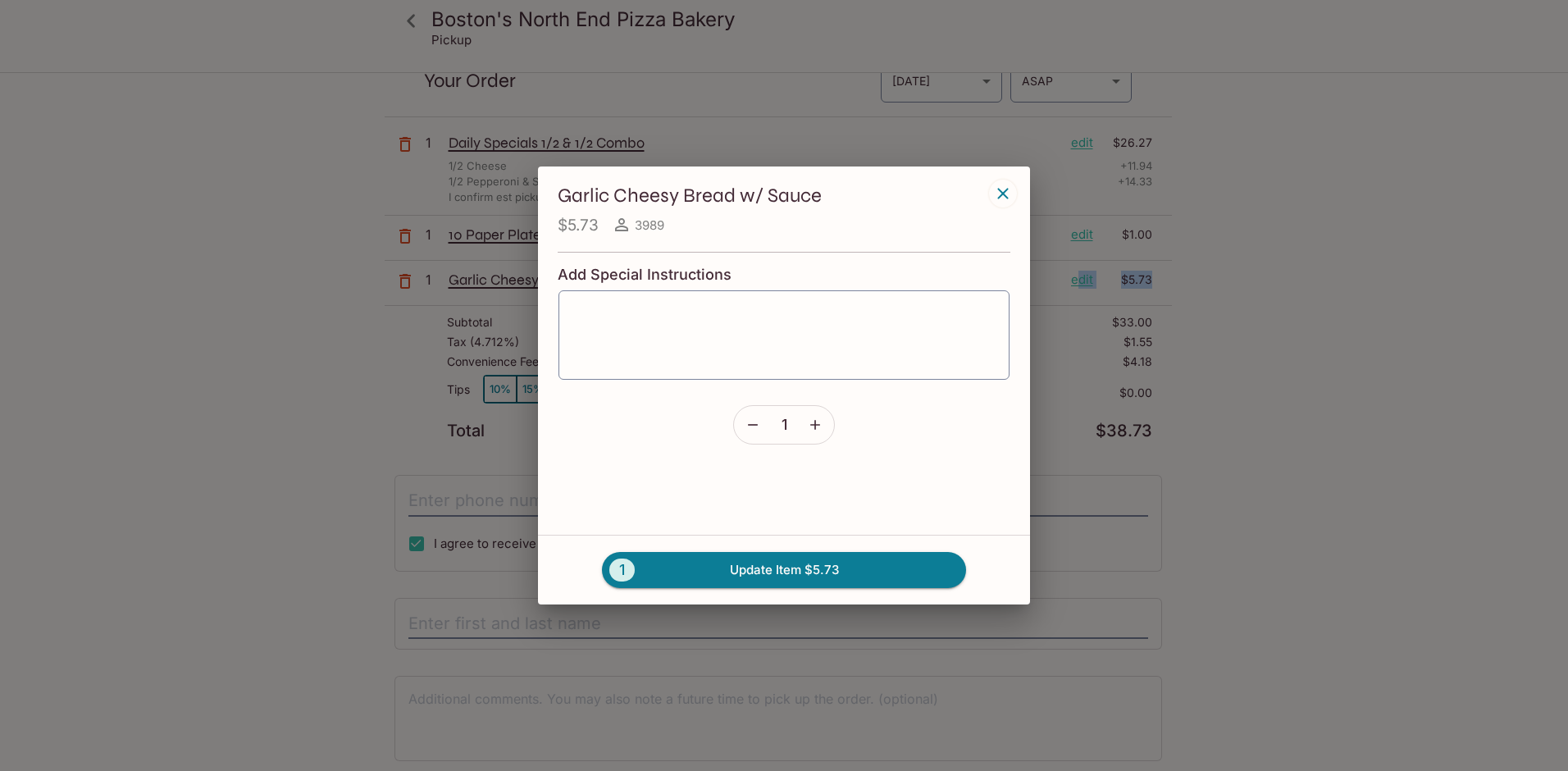
click at [1258, 329] on div "Garlic Cheesy Bread w/ Sauce $5.73 3989 Add Special Instructions x ​ 1 1 Update…" at bounding box center [784, 385] width 1568 height 771
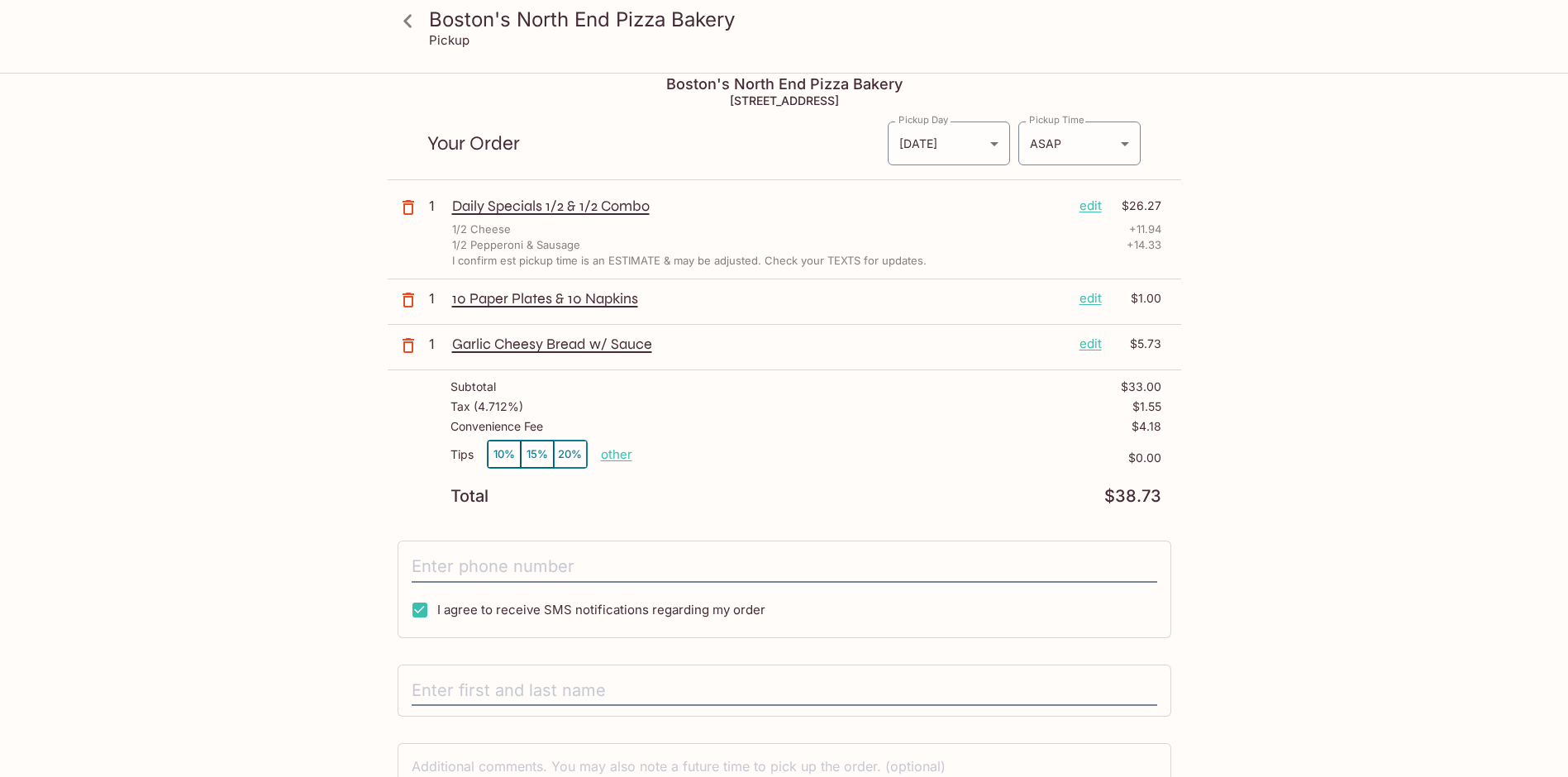
scroll to position [132, 0]
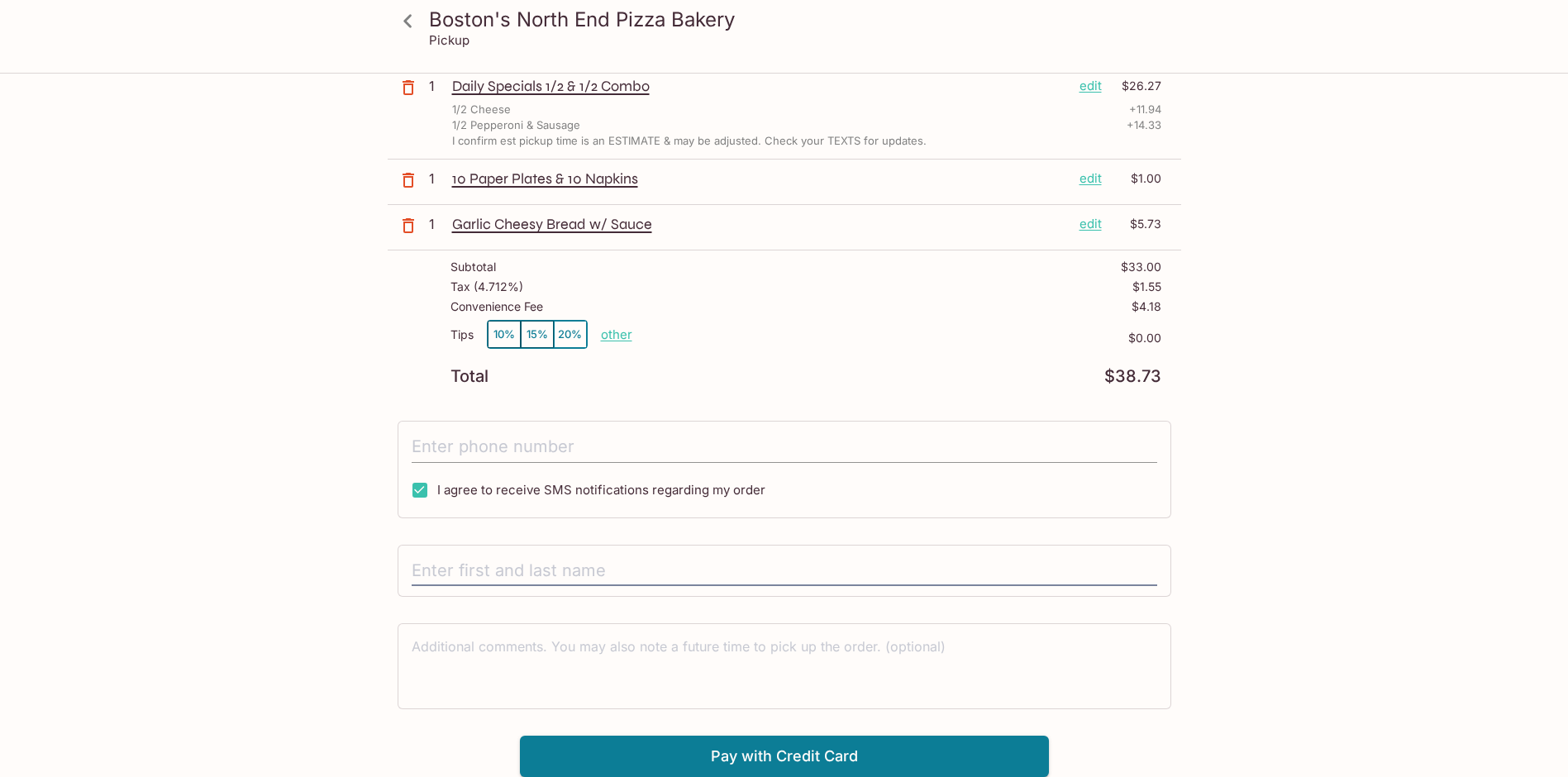
click at [713, 440] on input "tel" at bounding box center [784, 447] width 746 height 31
type input "[PHONE_NUMBER]"
click at [760, 583] on input "text" at bounding box center [784, 571] width 746 height 31
type input "[PERSON_NAME]"
click at [1349, 590] on div "Boston's North End Pizza Bakery Pickup Boston's North End Pizza Bakery [STREET_…" at bounding box center [784, 330] width 1568 height 777
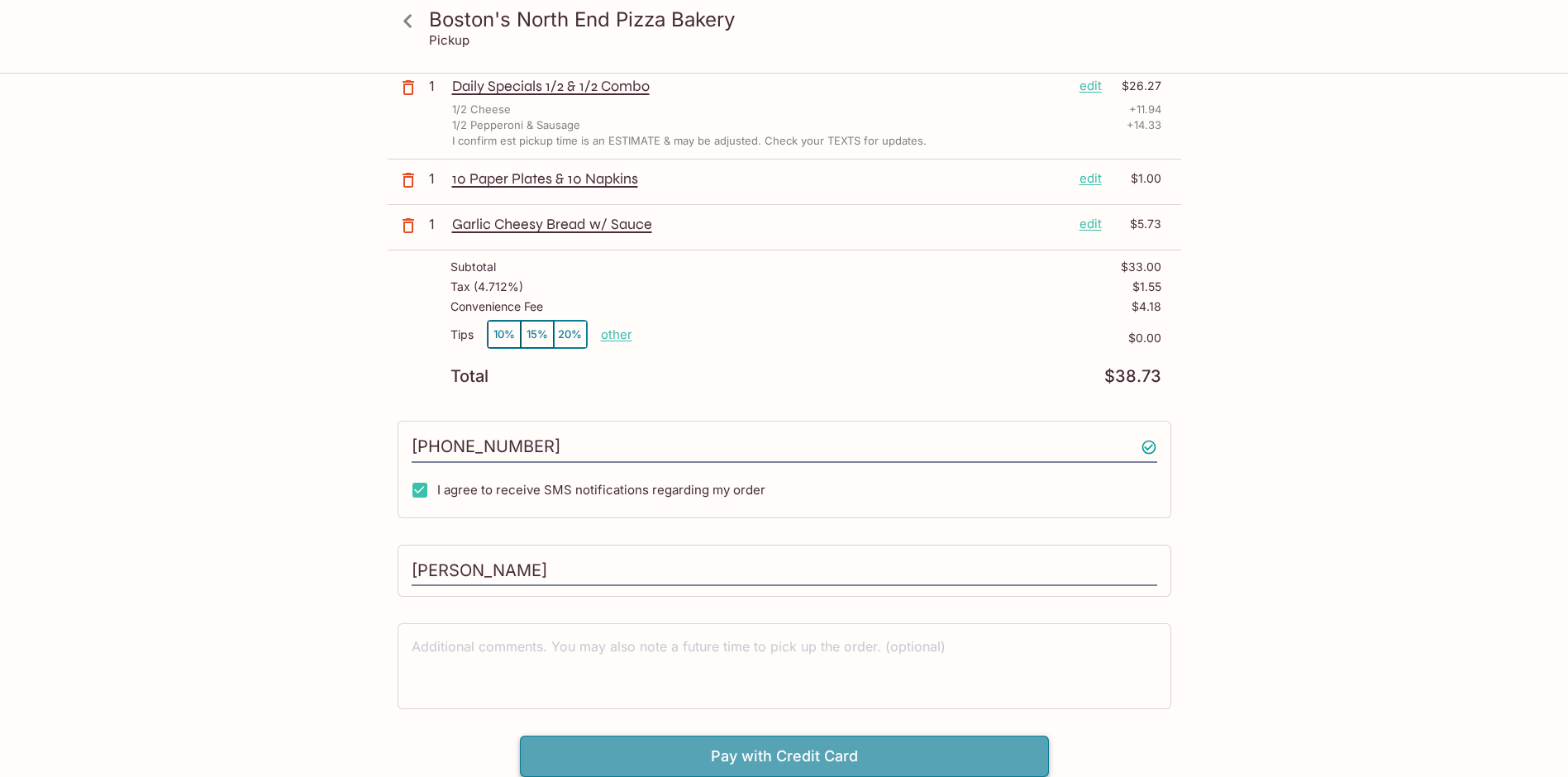
click at [891, 769] on button "Pay with Credit Card" at bounding box center [784, 757] width 529 height 42
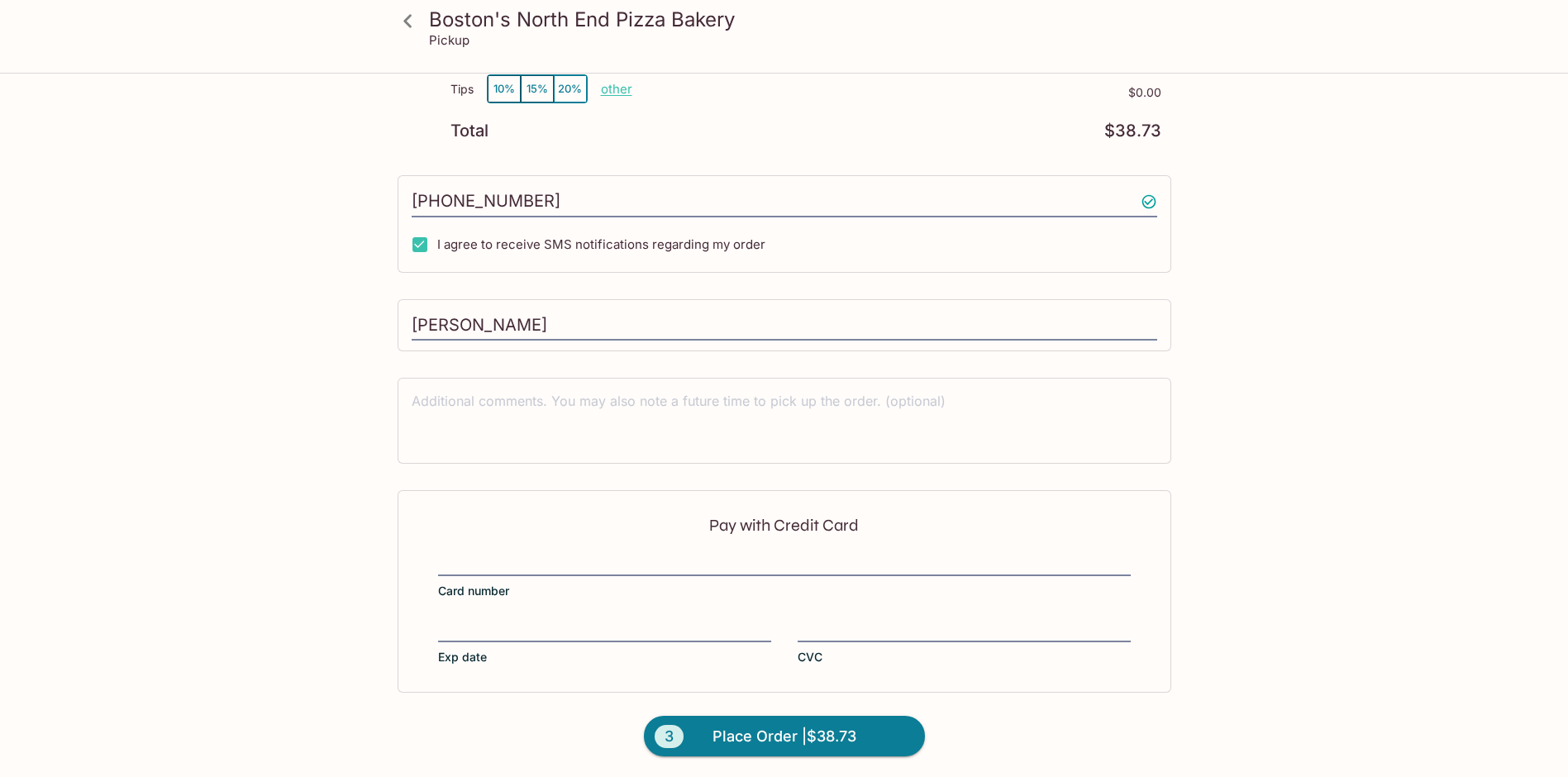
scroll to position [380, 0]
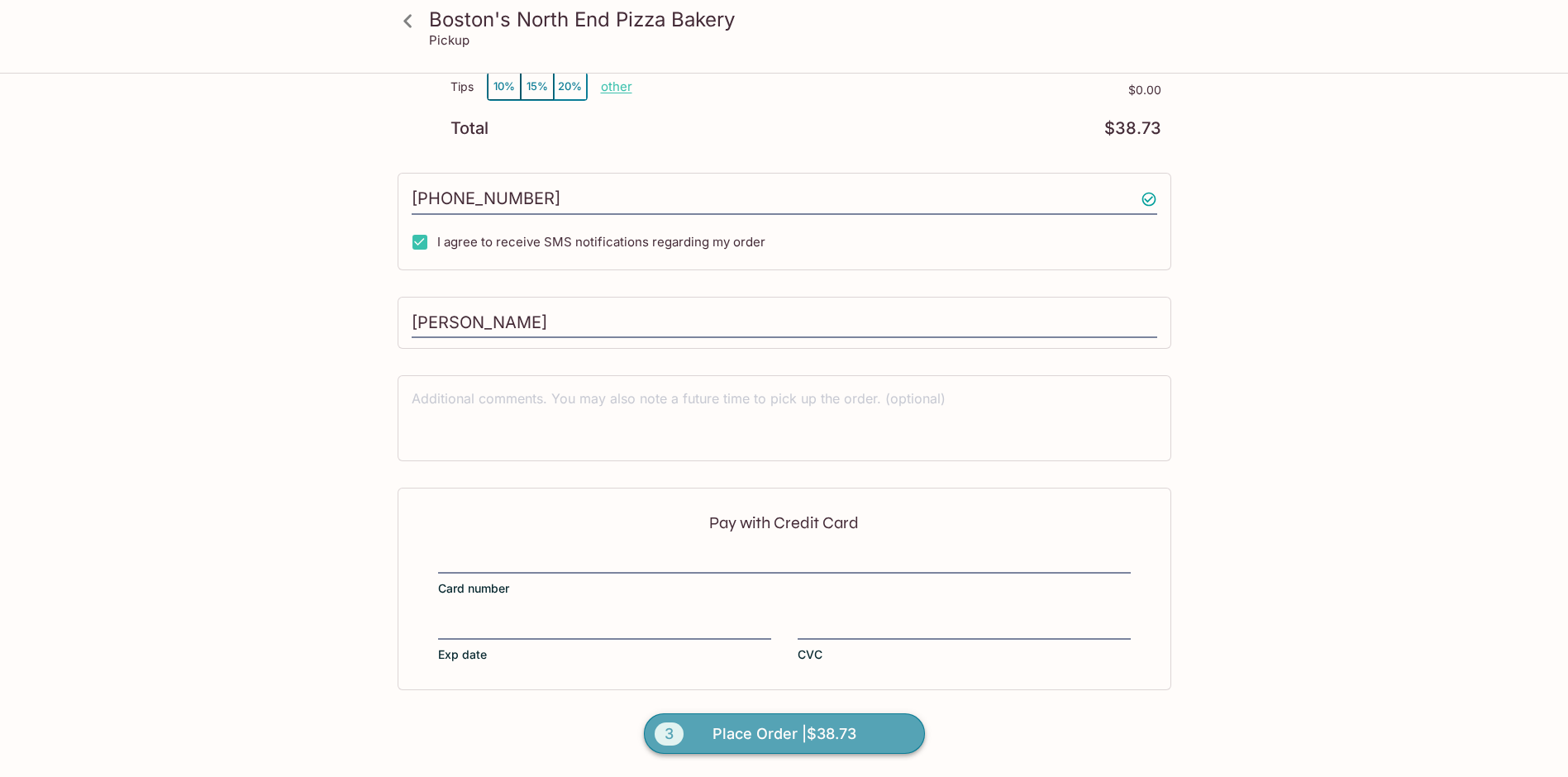
click at [844, 749] on button "3 Place Order | $38.73" at bounding box center [784, 734] width 281 height 42
